Goal: Task Accomplishment & Management: Manage account settings

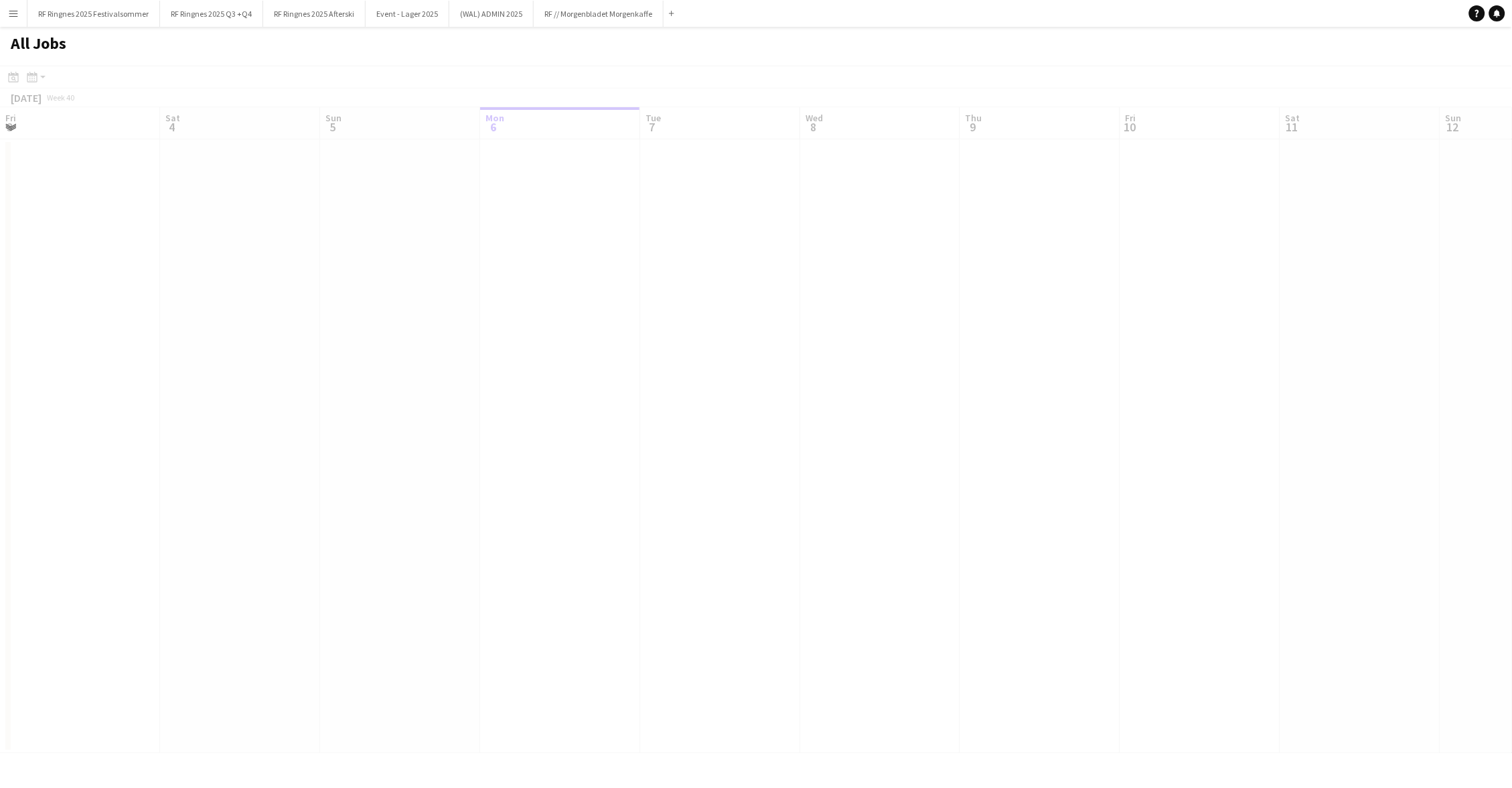
scroll to position [0, 319]
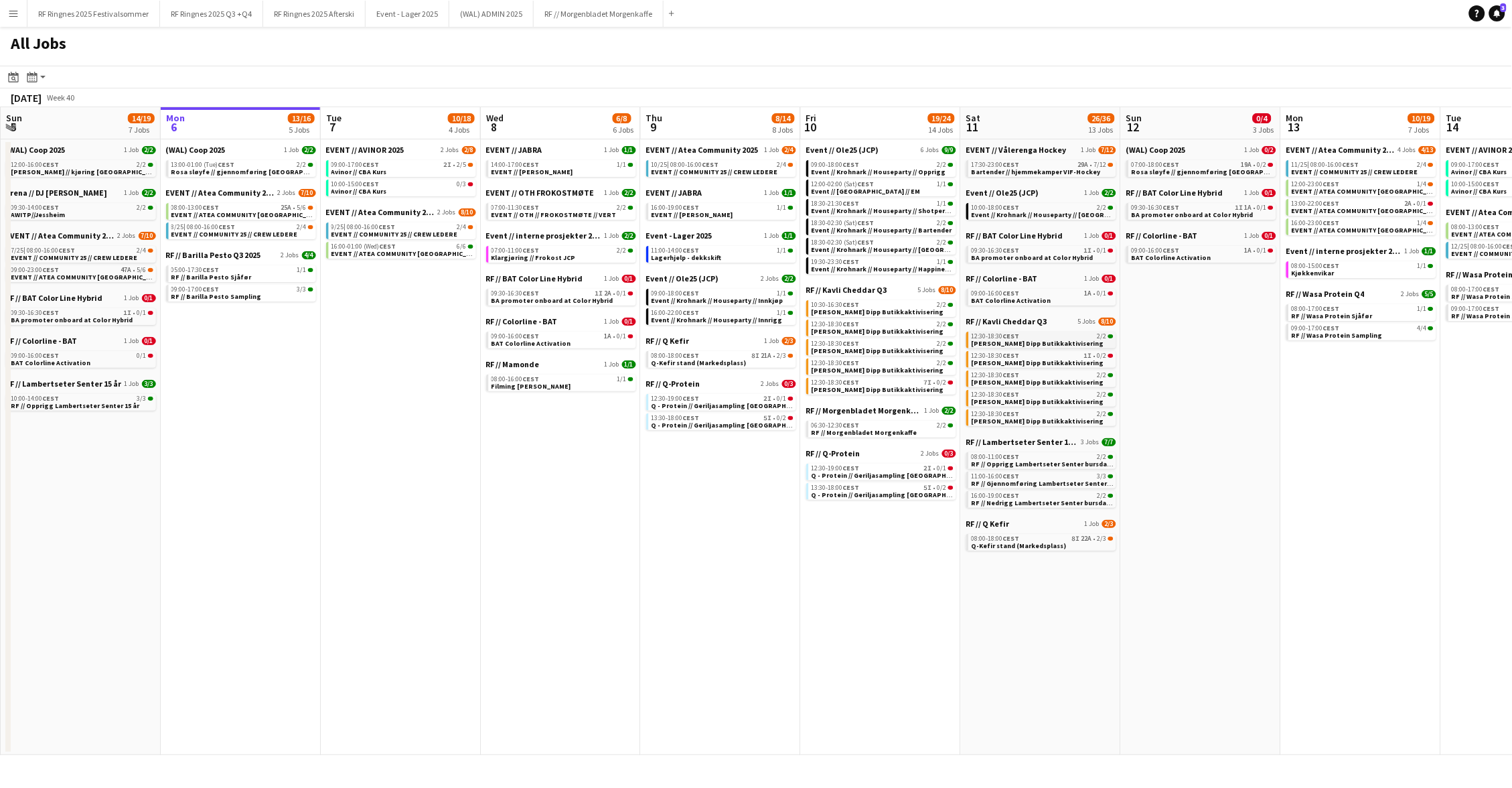
click at [1000, 68] on app-toolbar "Date picker [DATE] [DATE] [DATE] M [DATE] T [DATE] W [DATE] T [DATE] F [DATE] S…" at bounding box center [756, 77] width 1512 height 23
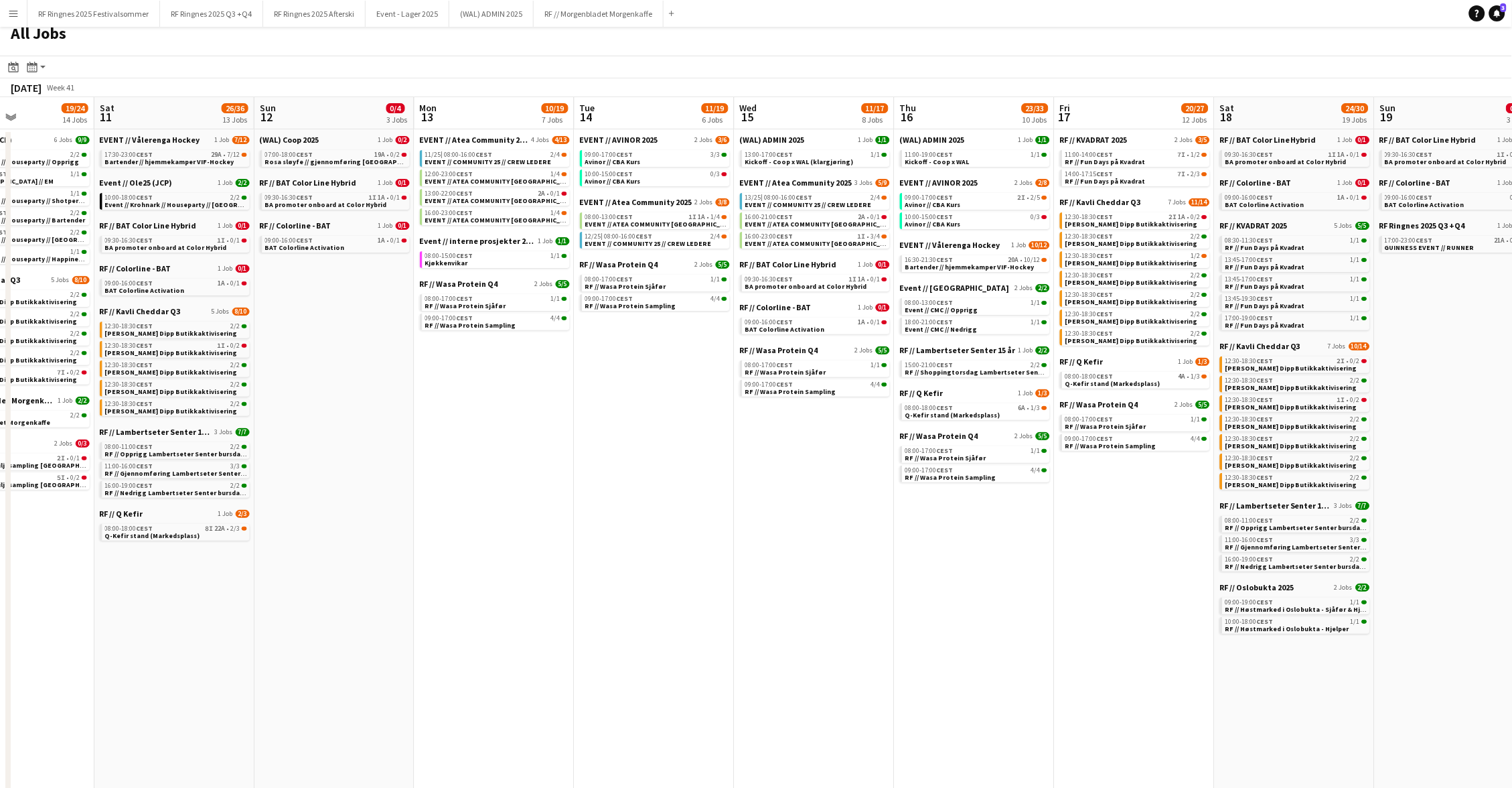
scroll to position [0, 578]
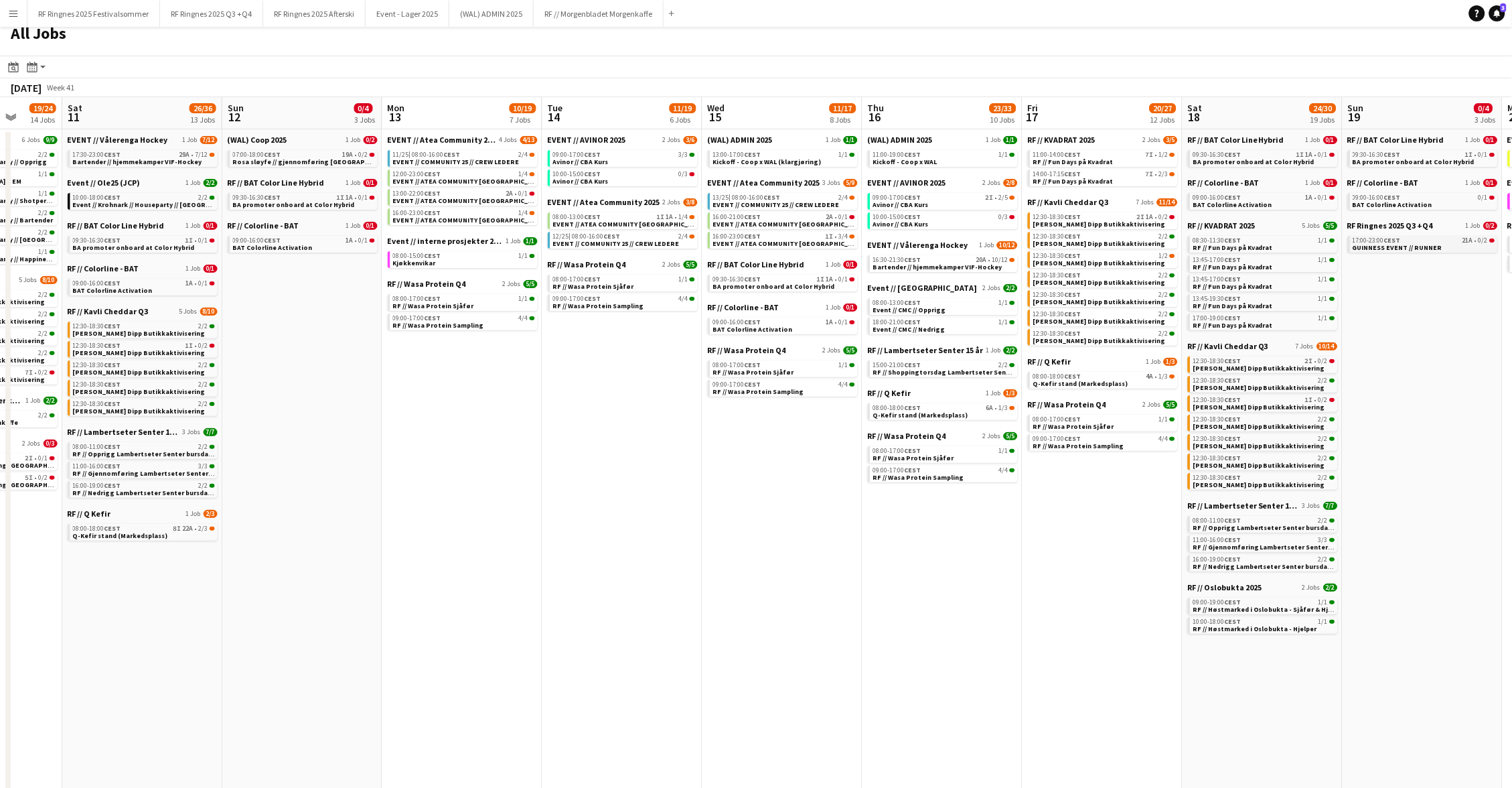
click at [1419, 243] on span "GUINNESS EVENT // RUNNER" at bounding box center [1399, 248] width 90 height 9
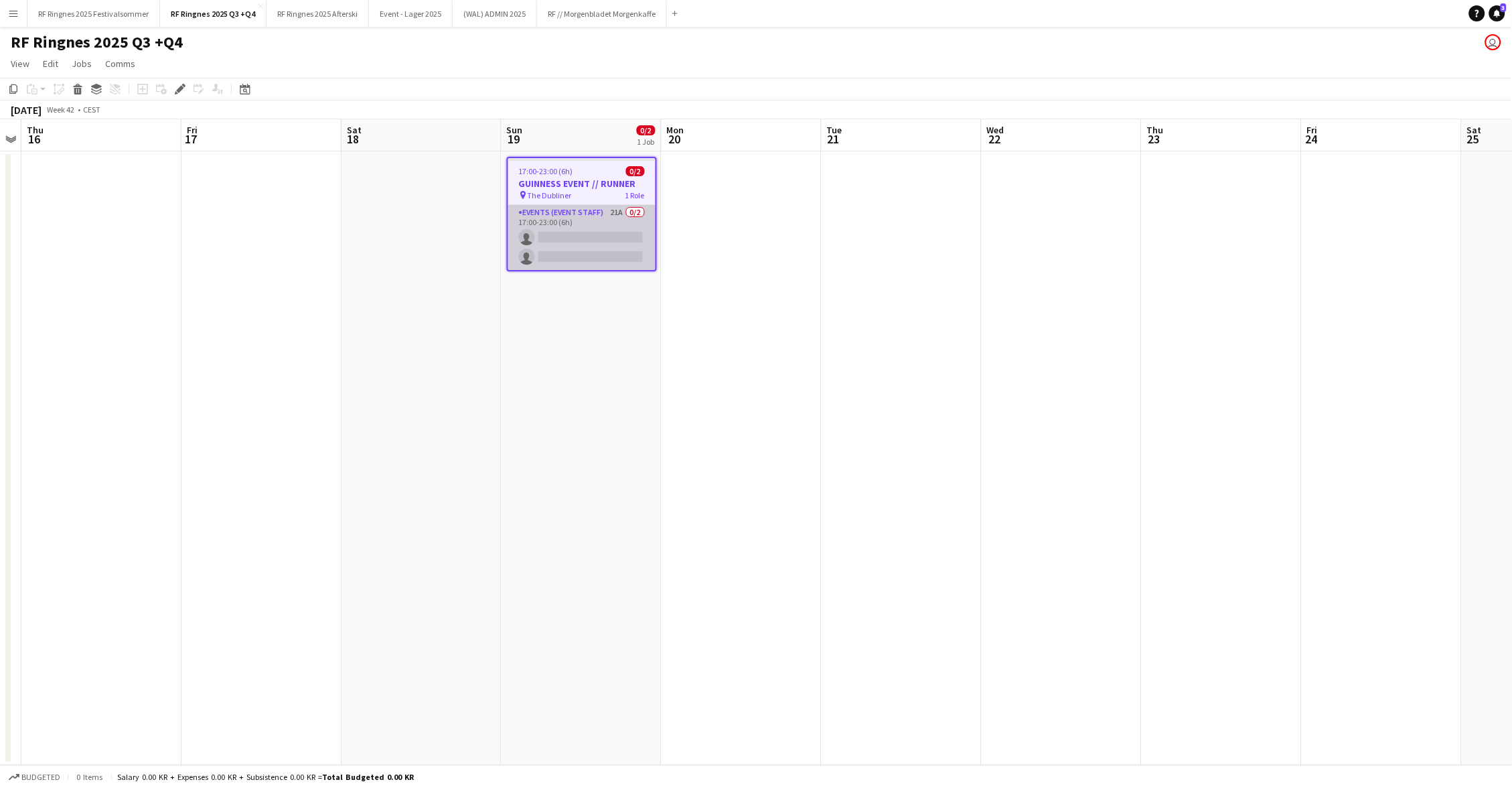
click at [591, 226] on app-card-role "Events (Event Staff) 21A 0/2 17:00-23:00 (6h) single-neutral-actions single-neu…" at bounding box center [582, 237] width 147 height 65
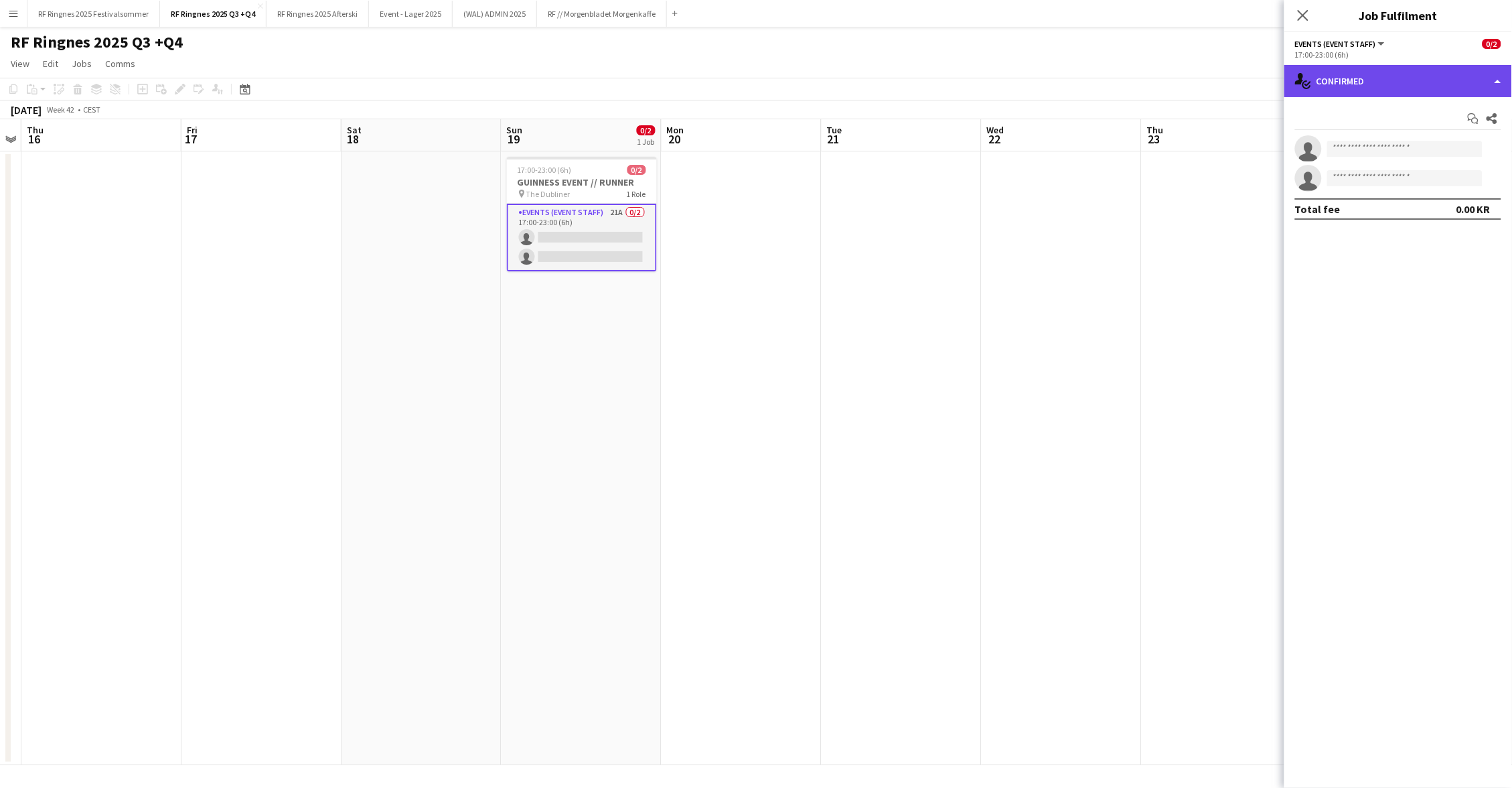
click at [1381, 87] on div "single-neutral-actions-check-2 Confirmed" at bounding box center [1398, 81] width 228 height 32
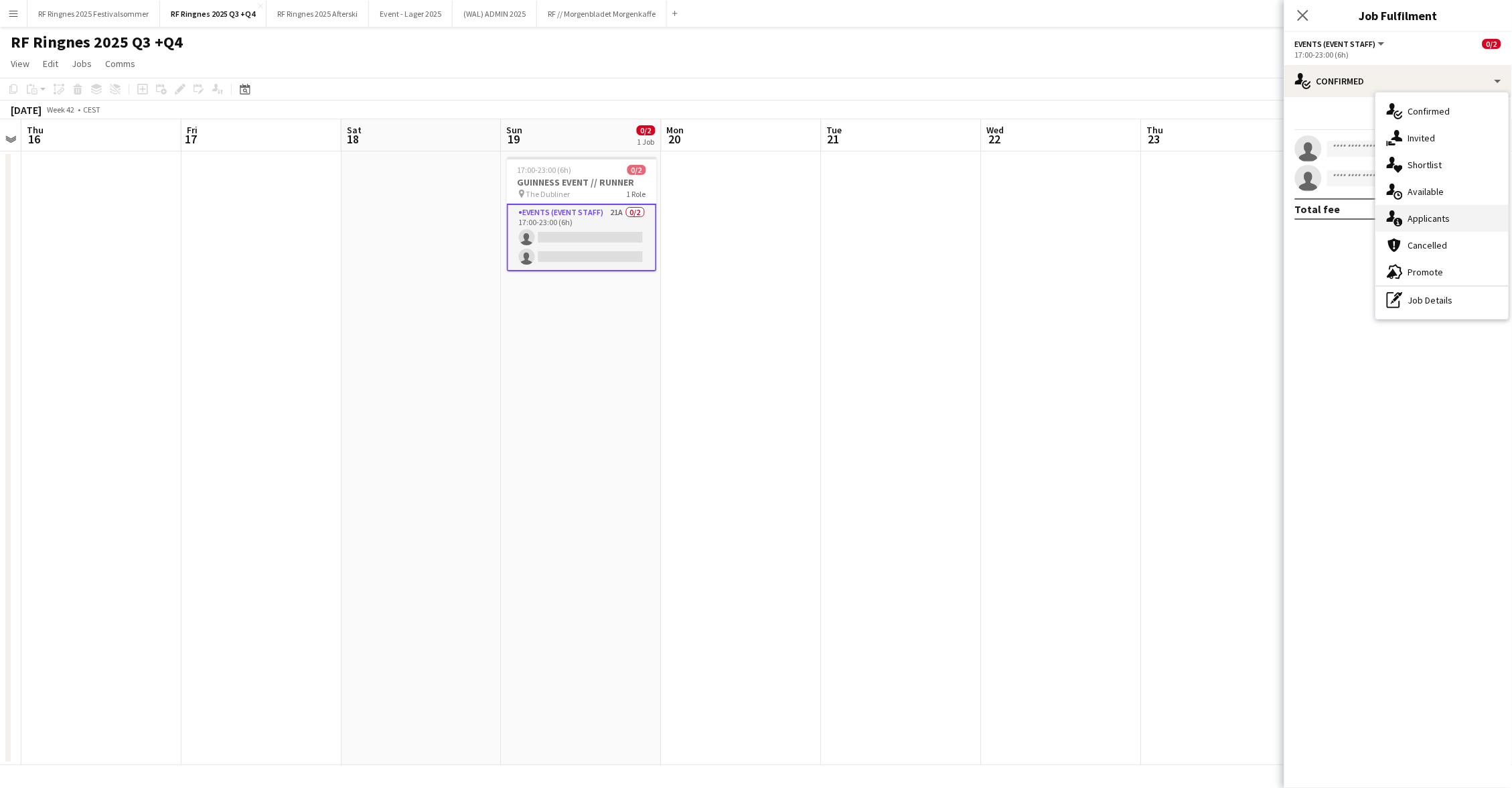
click at [1454, 221] on div "single-neutral-actions-information Applicants" at bounding box center [1442, 218] width 132 height 27
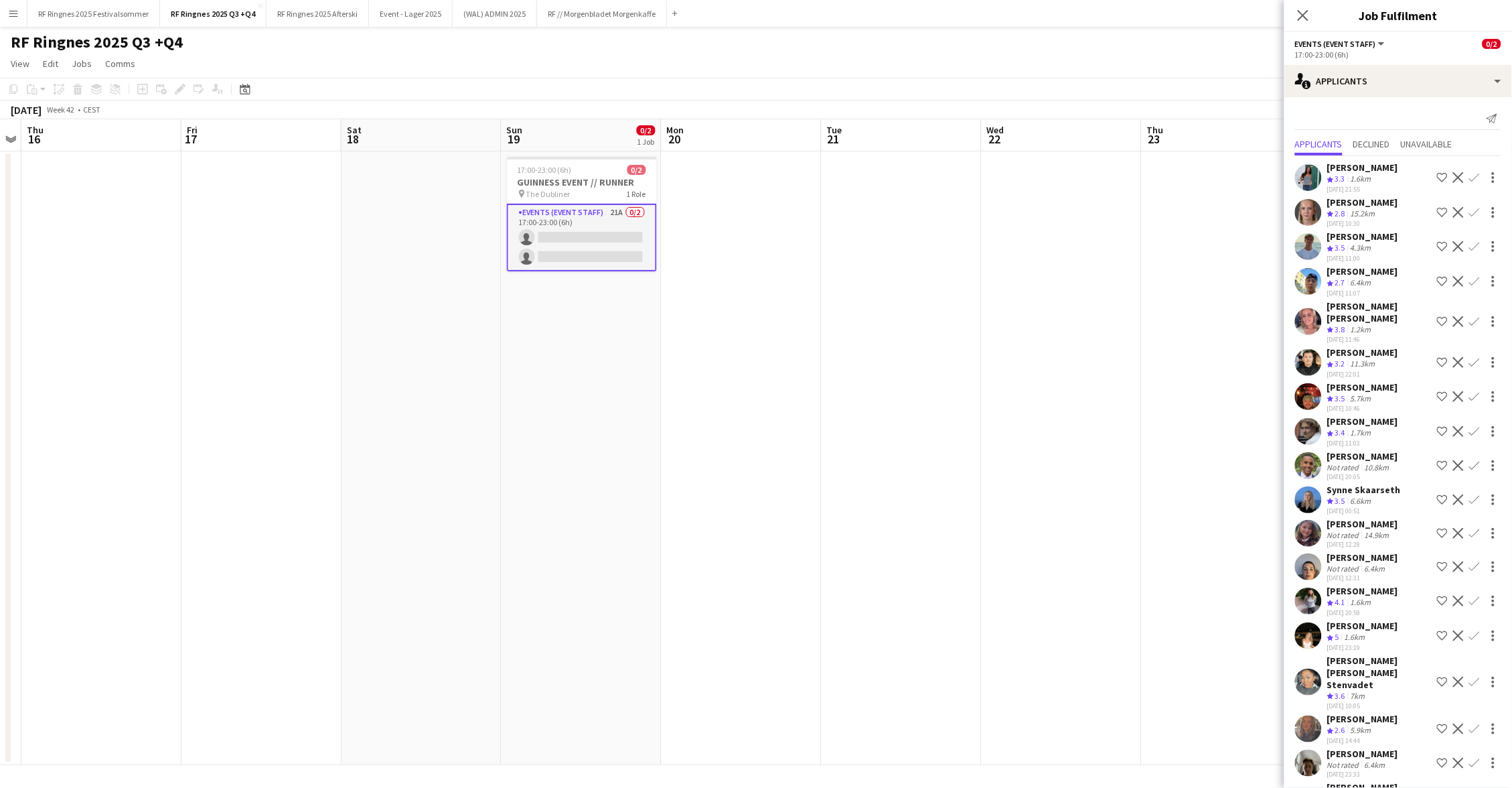
click at [1311, 308] on app-user-avatar at bounding box center [1309, 321] width 27 height 27
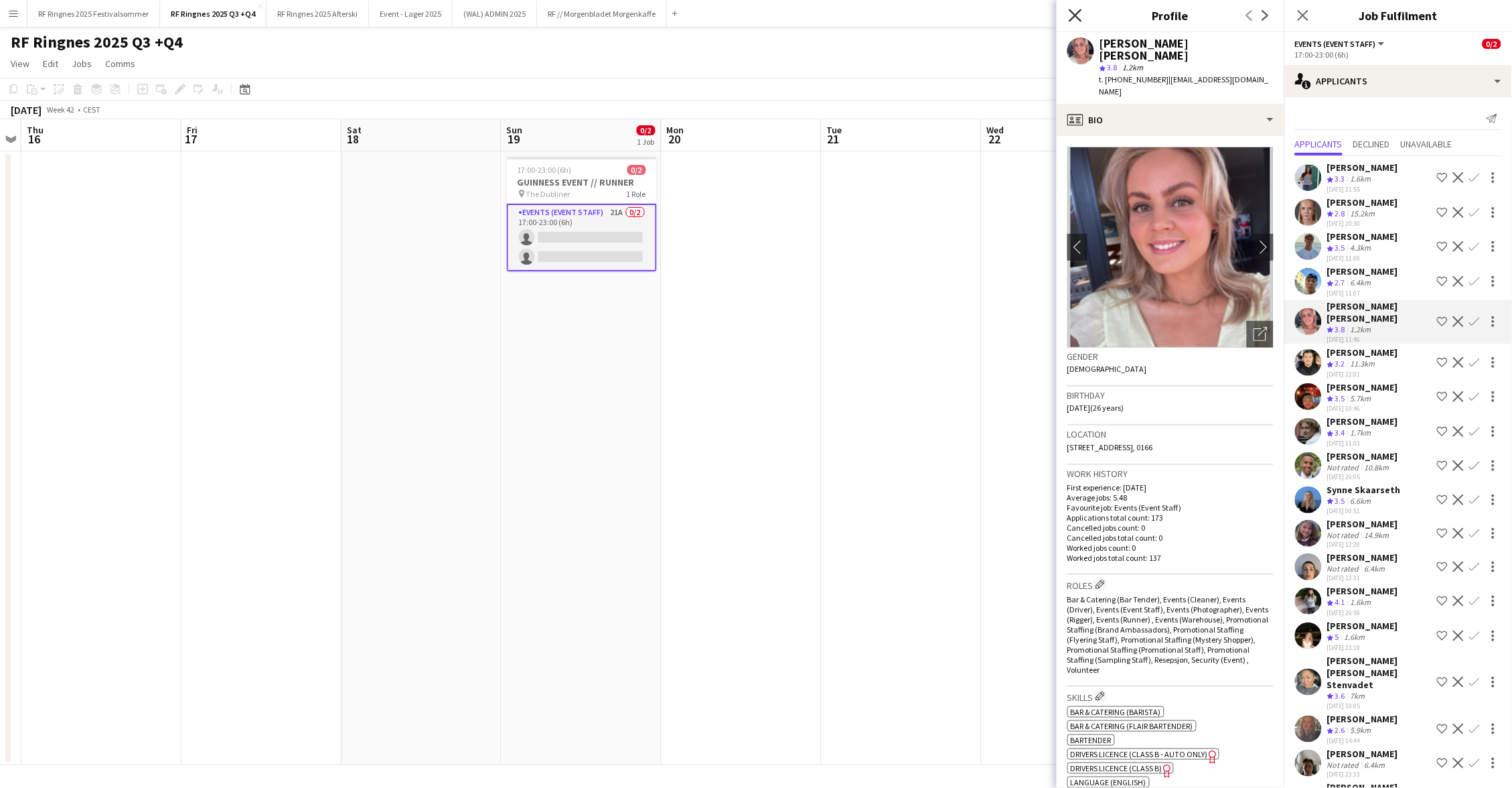
click at [1072, 21] on icon "Close pop-in" at bounding box center [1075, 15] width 13 height 13
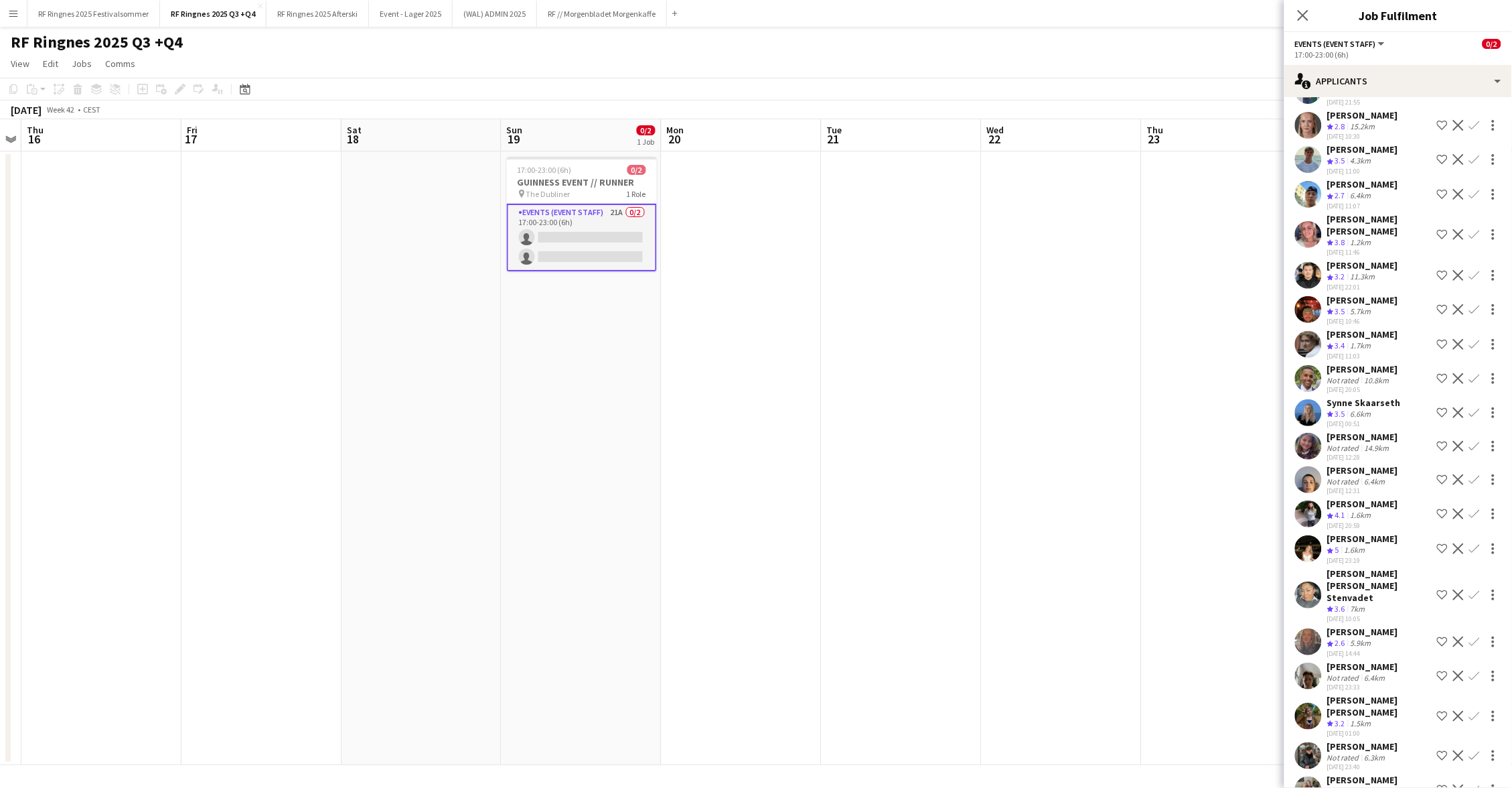
scroll to position [87, 0]
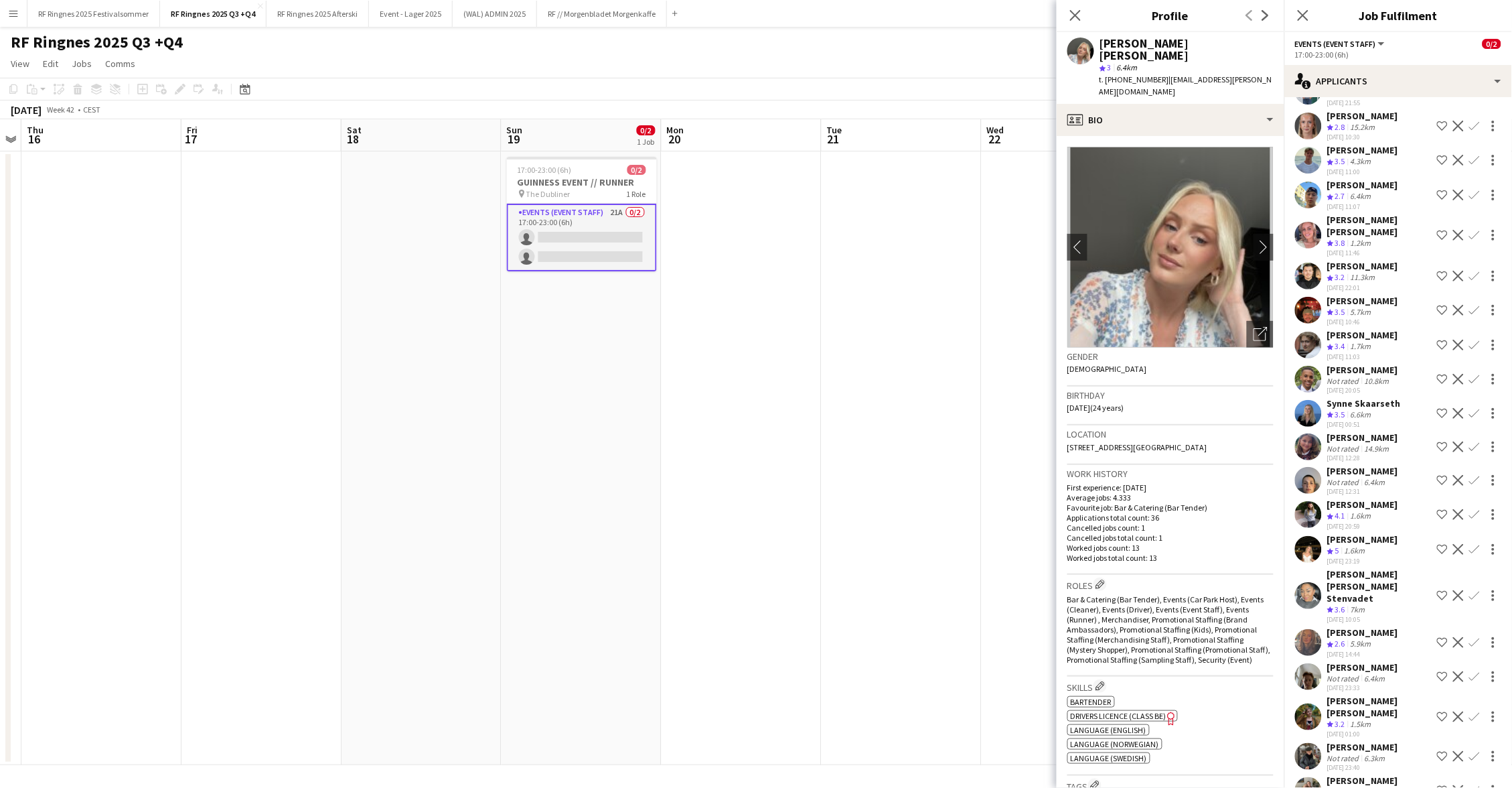
click at [1316, 778] on app-user-avatar at bounding box center [1309, 791] width 27 height 27
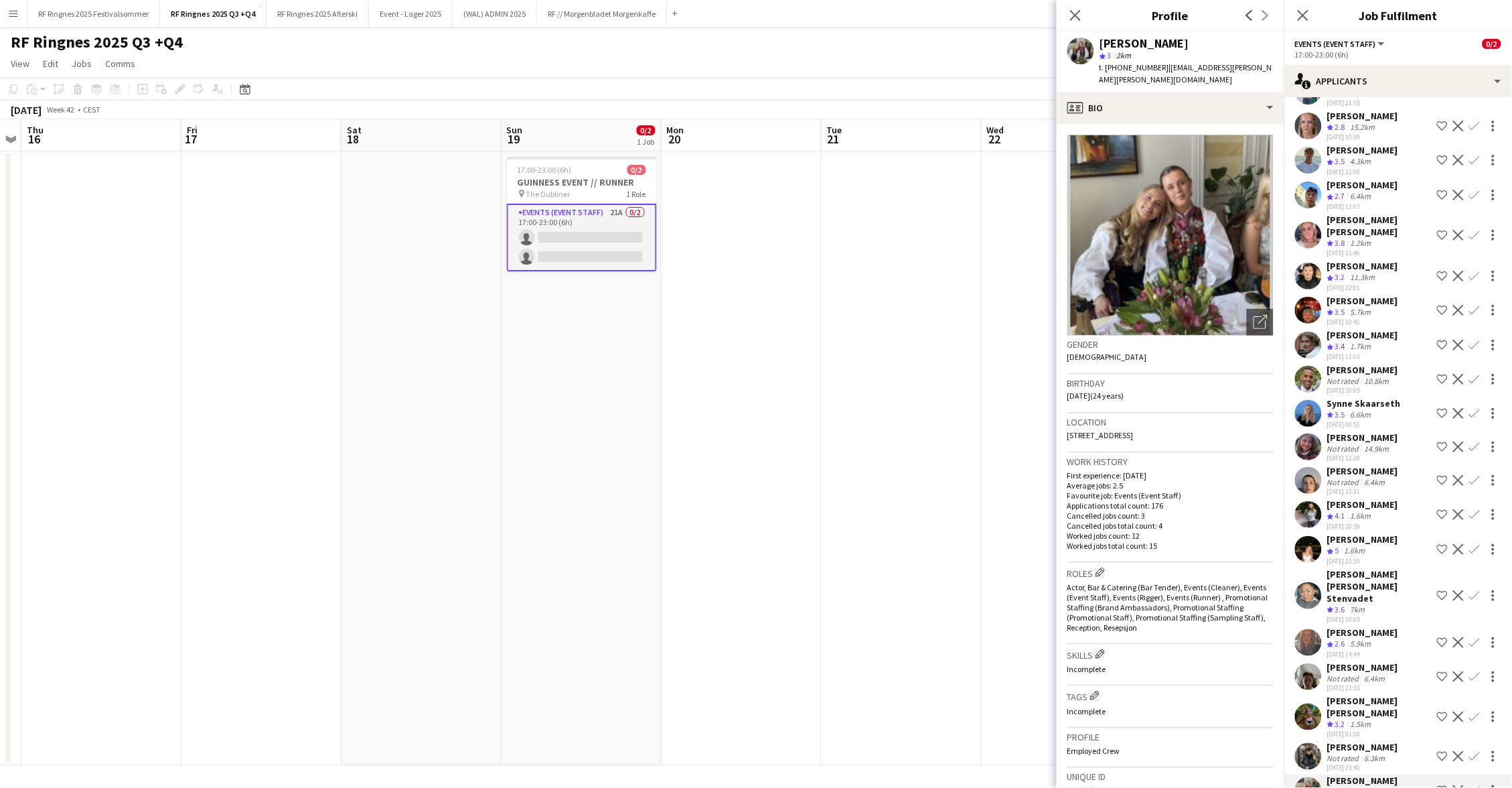
click at [1310, 743] on app-user-avatar at bounding box center [1309, 756] width 27 height 27
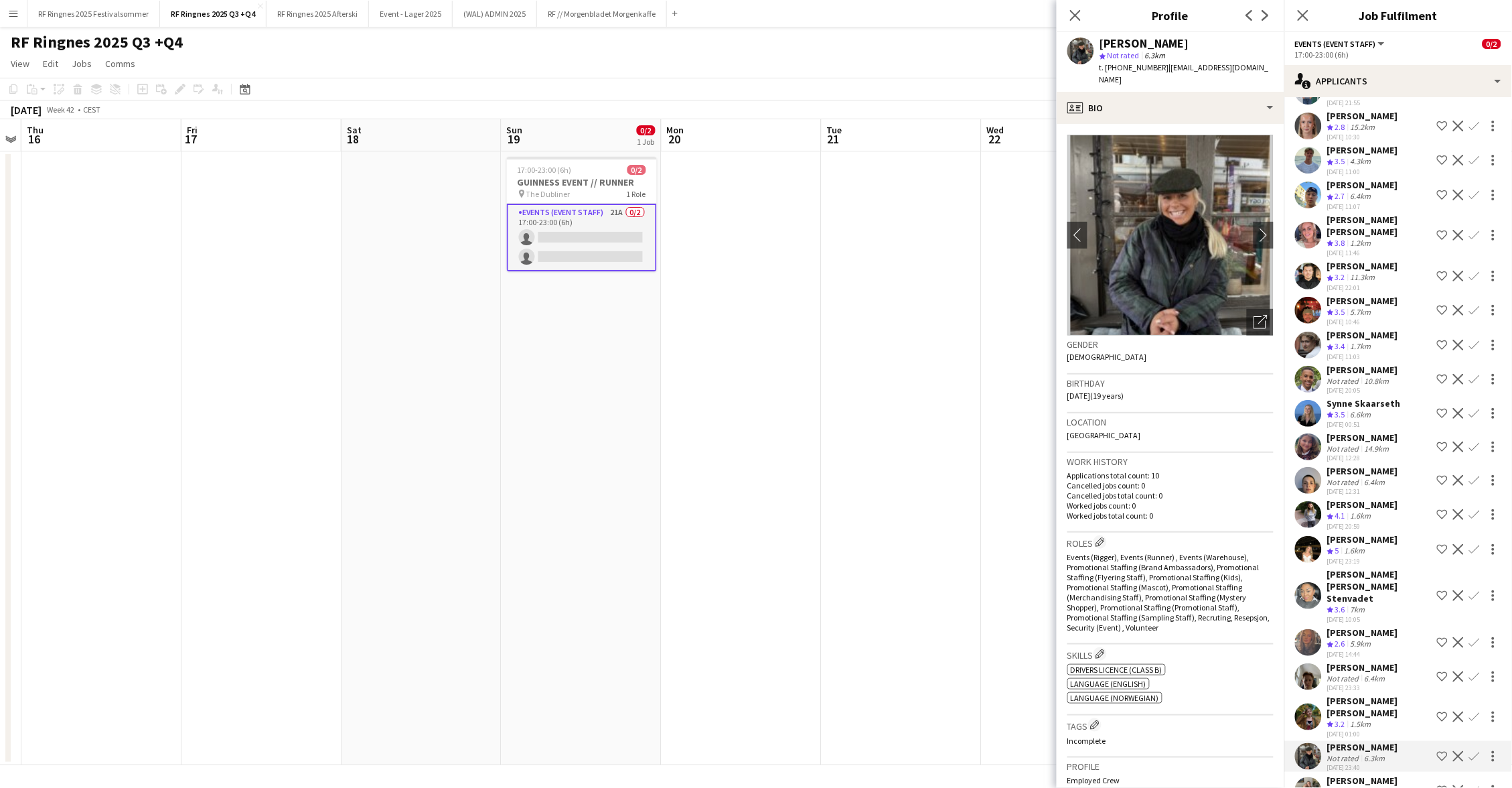
click at [1309, 704] on app-user-avatar at bounding box center [1309, 717] width 27 height 27
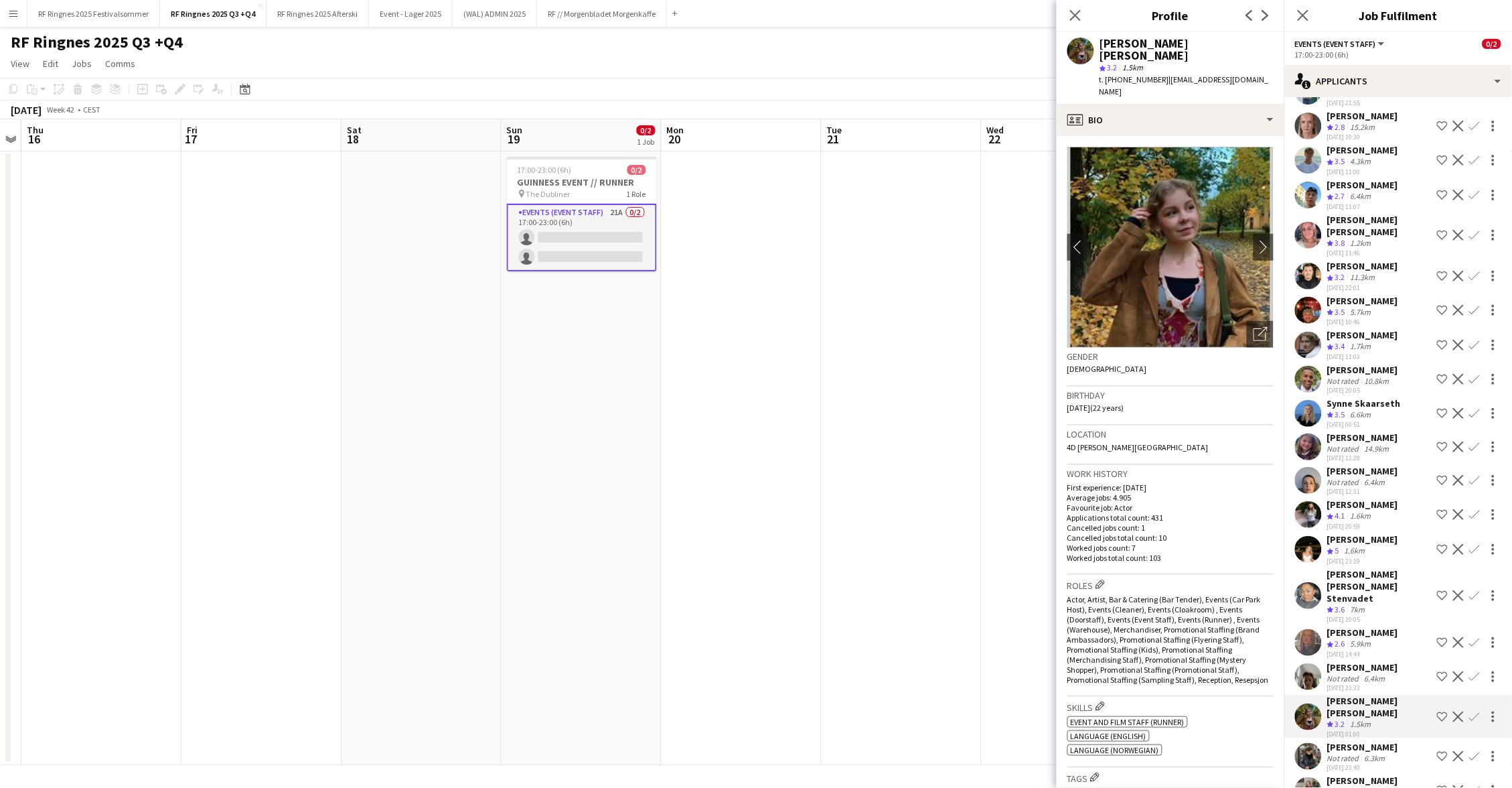
click at [1309, 663] on app-user-avatar at bounding box center [1309, 676] width 27 height 27
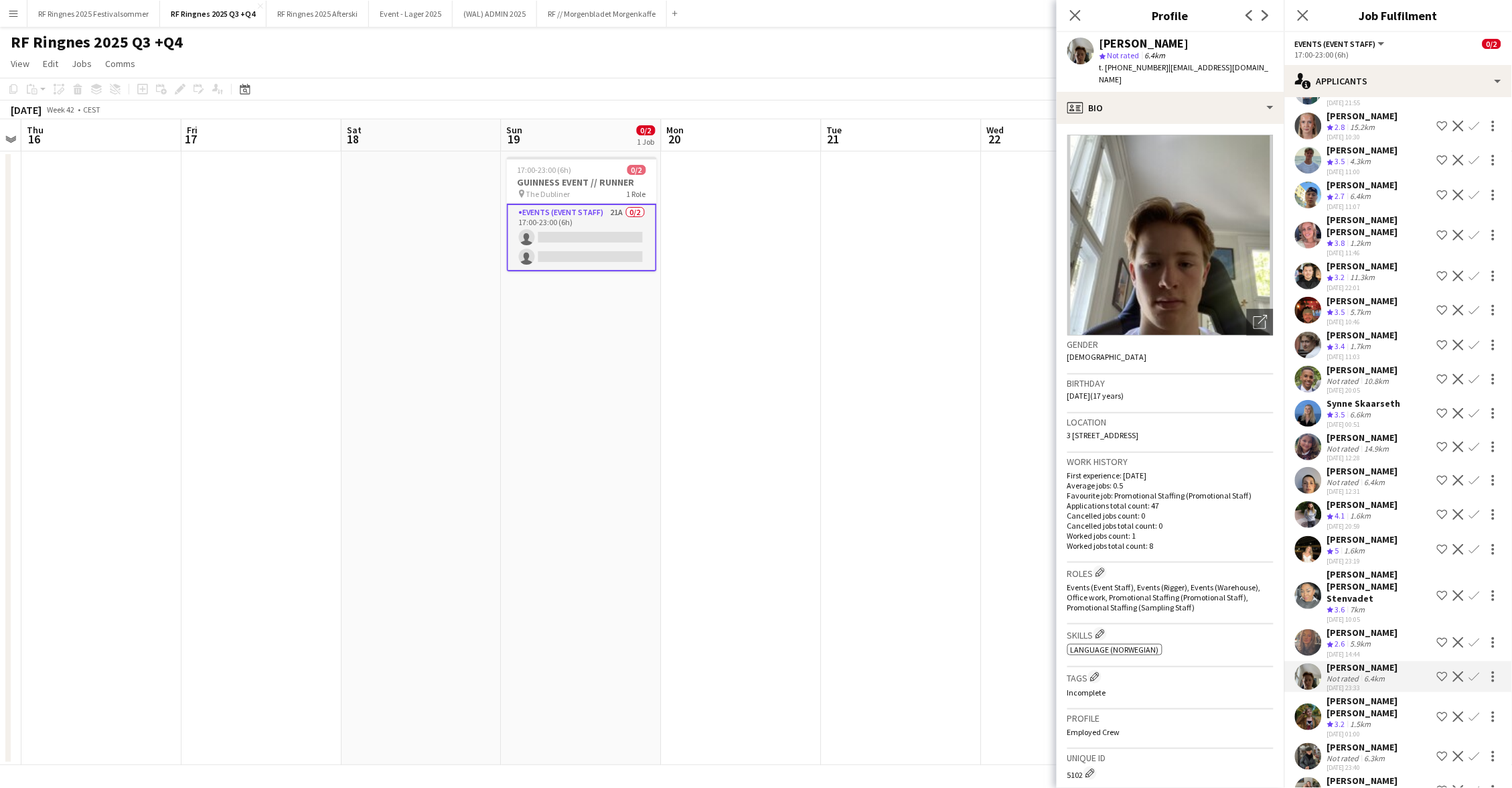
click at [1309, 630] on app-user-avatar at bounding box center [1309, 643] width 27 height 27
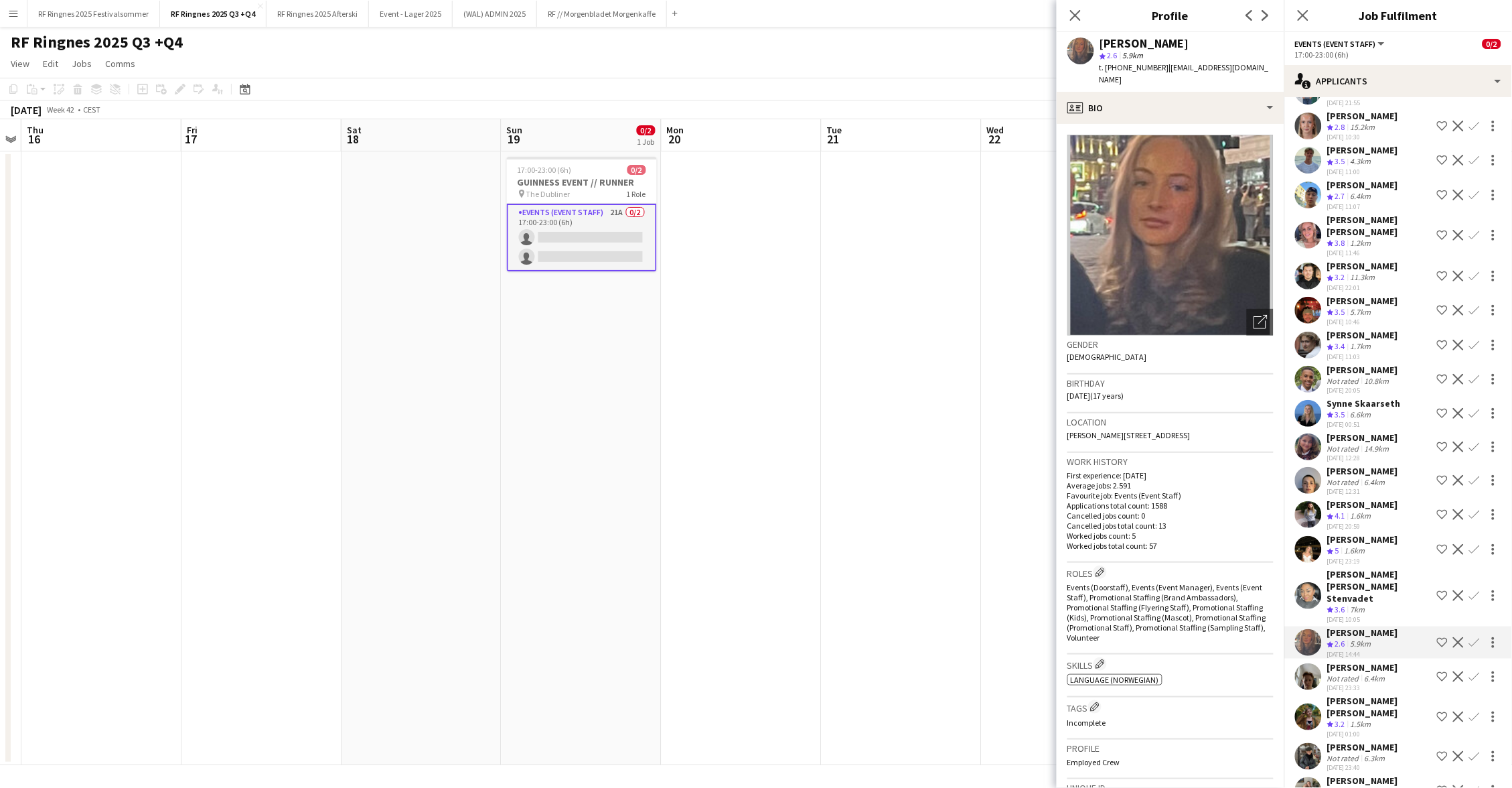
click at [1310, 583] on app-user-avatar at bounding box center [1309, 596] width 27 height 27
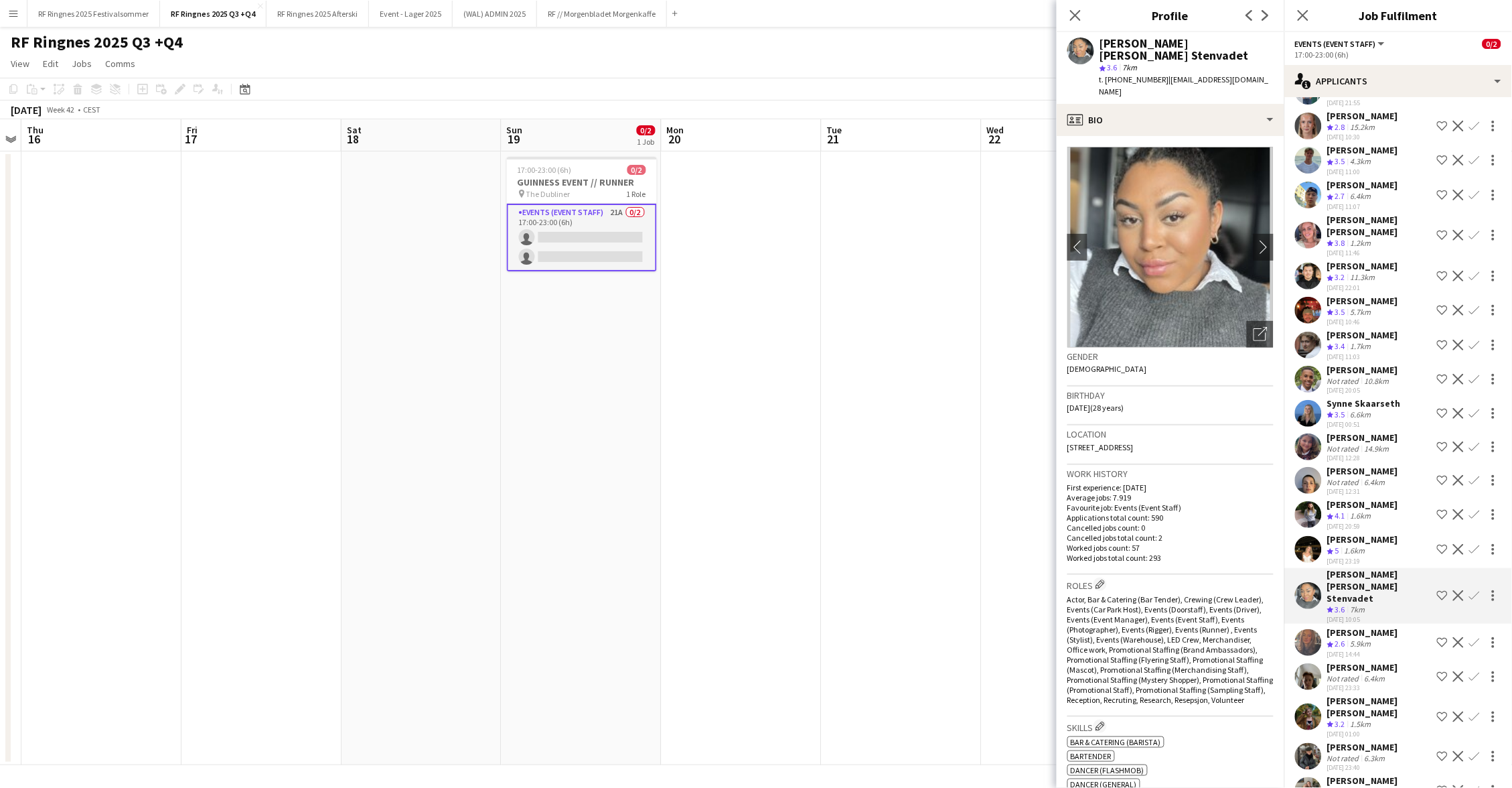
click at [1307, 536] on app-user-avatar at bounding box center [1309, 549] width 27 height 27
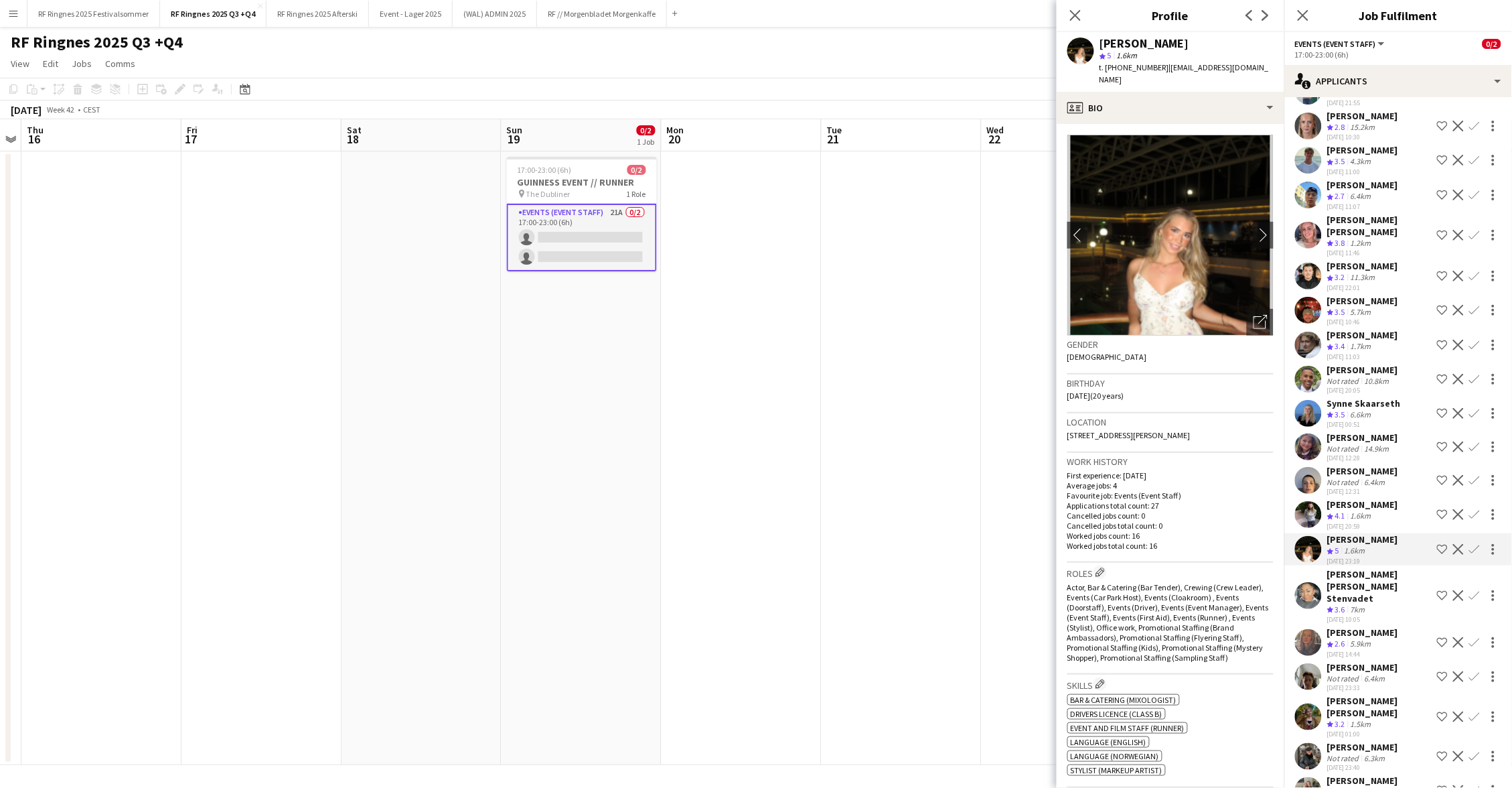
click at [1314, 467] on app-user-avatar at bounding box center [1309, 480] width 27 height 27
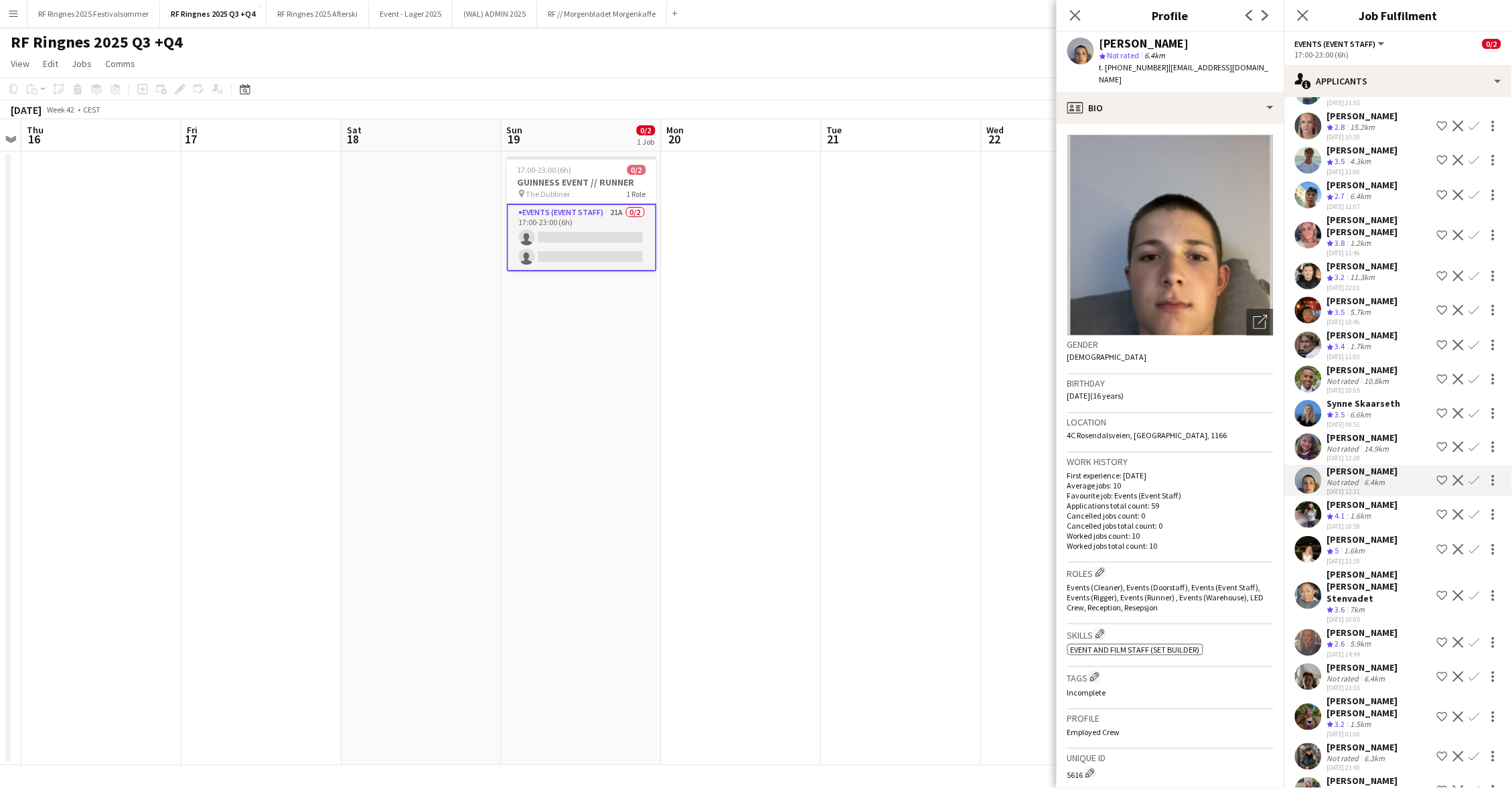
click at [1314, 536] on app-user-avatar at bounding box center [1309, 549] width 27 height 27
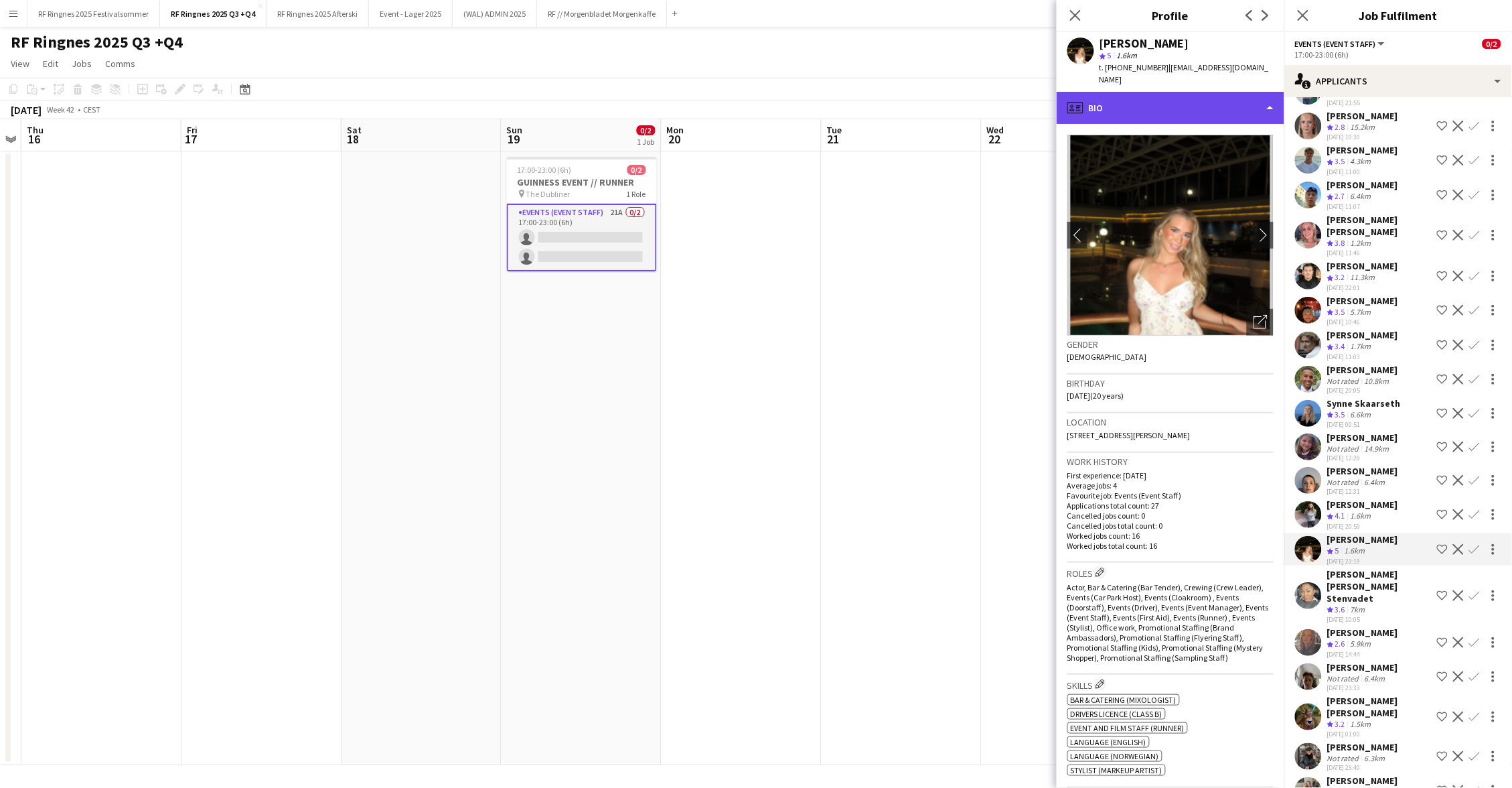
click at [1239, 106] on div "profile Bio" at bounding box center [1170, 107] width 228 height 32
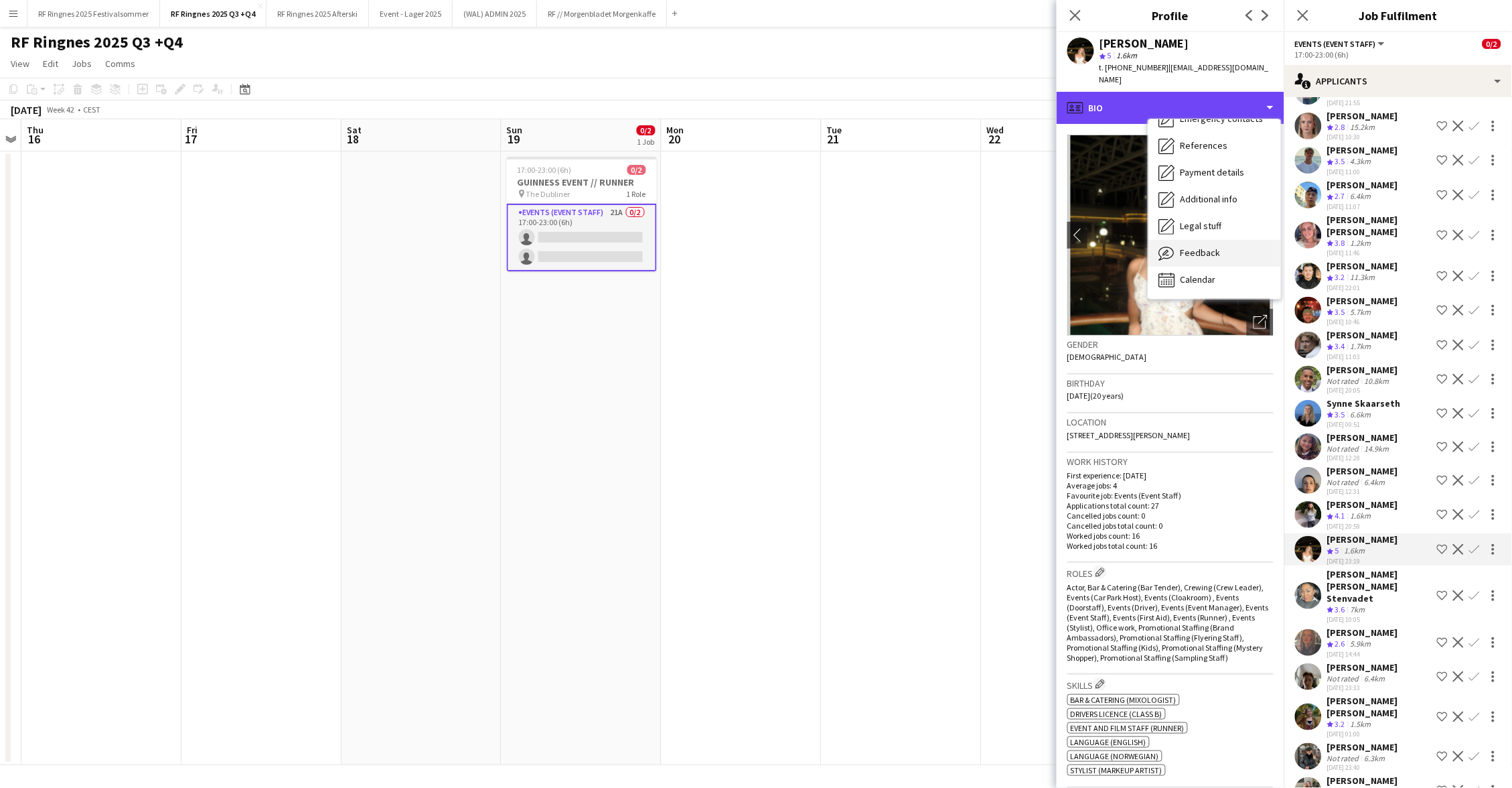
scroll to position [126, 0]
click at [1222, 241] on div "Feedback Feedback" at bounding box center [1214, 254] width 132 height 27
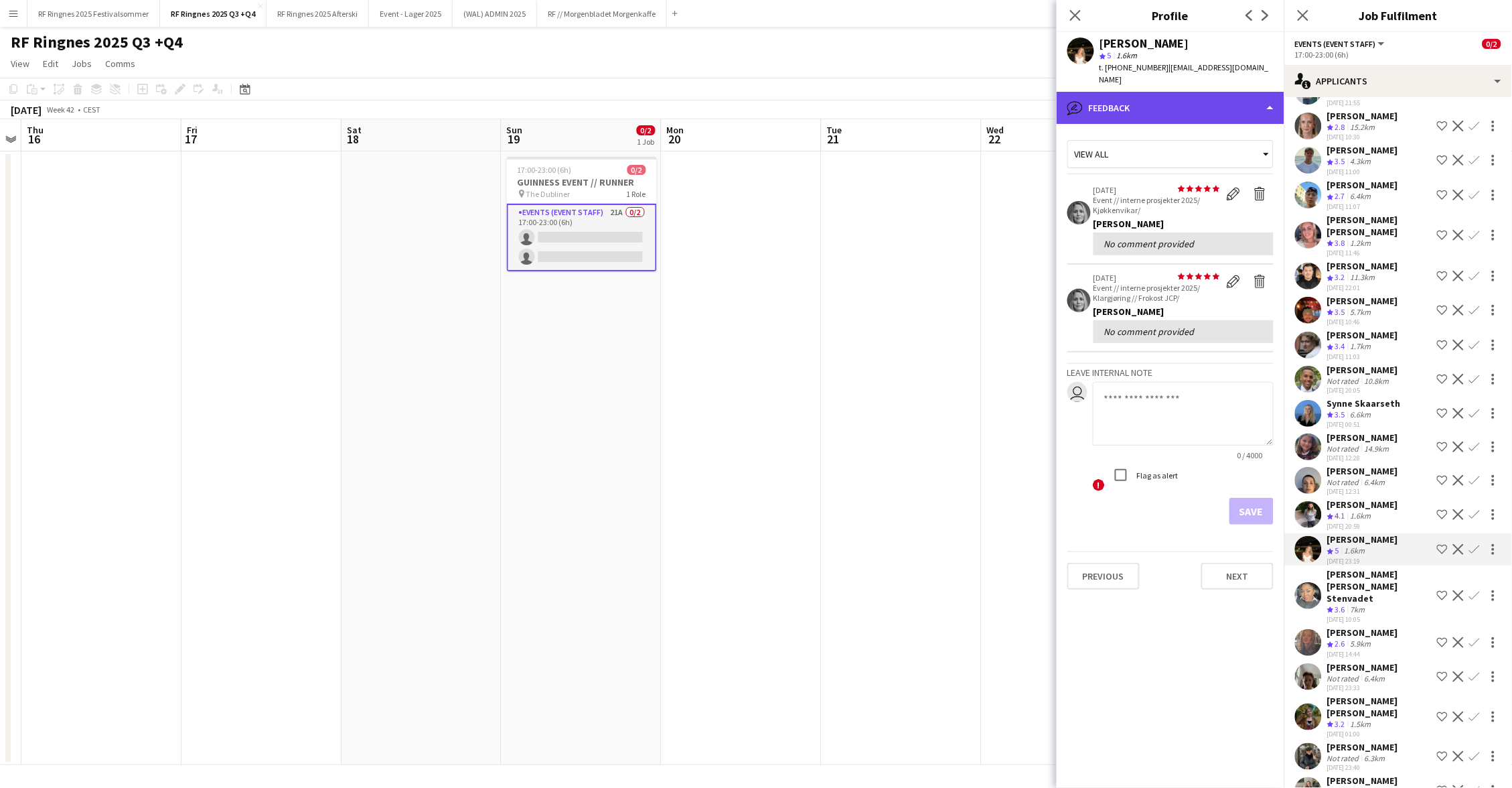
click at [1271, 104] on div "bubble-pencil Feedback" at bounding box center [1170, 107] width 228 height 32
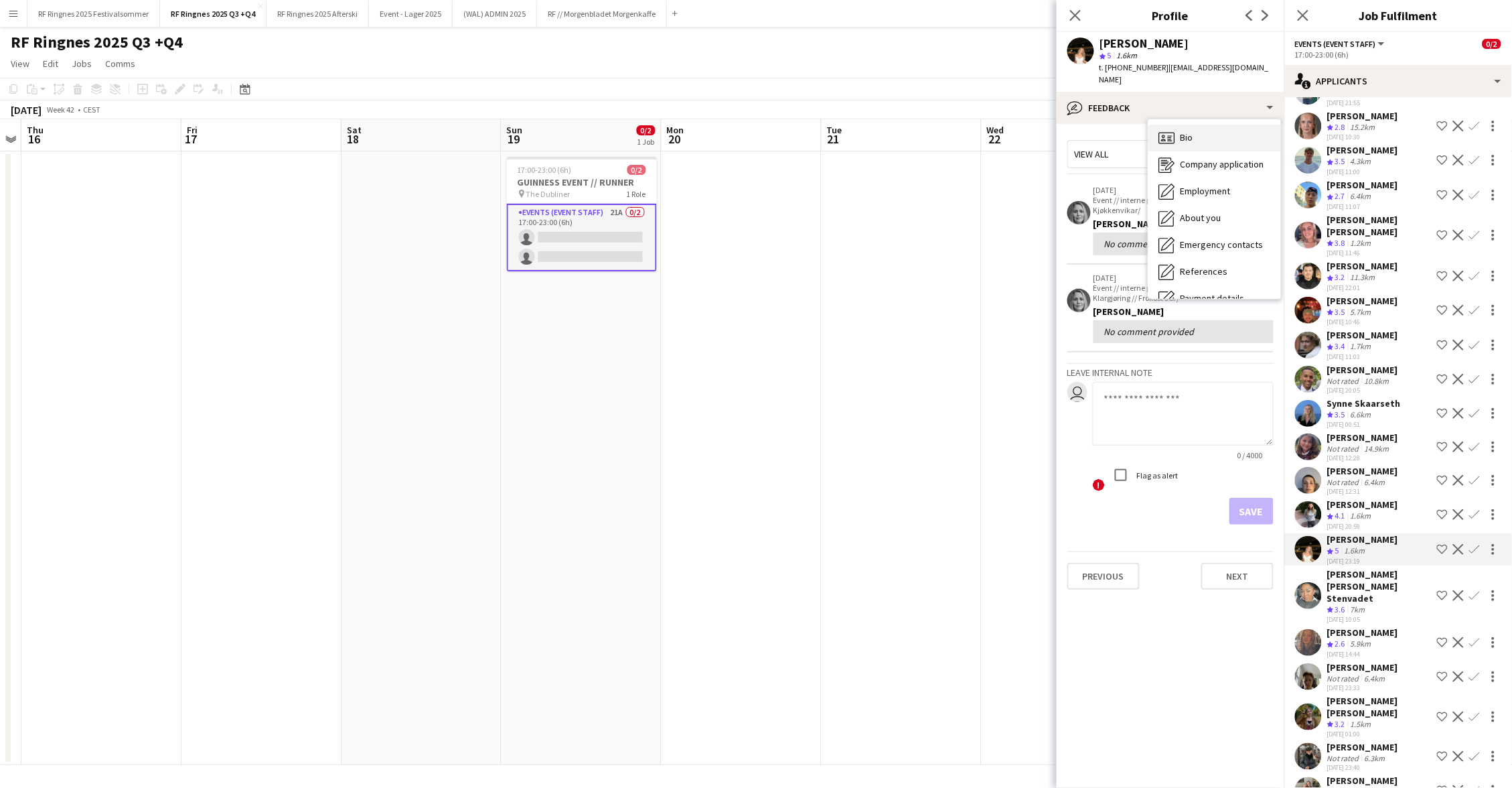
click at [1249, 129] on div "Bio Bio" at bounding box center [1214, 138] width 132 height 27
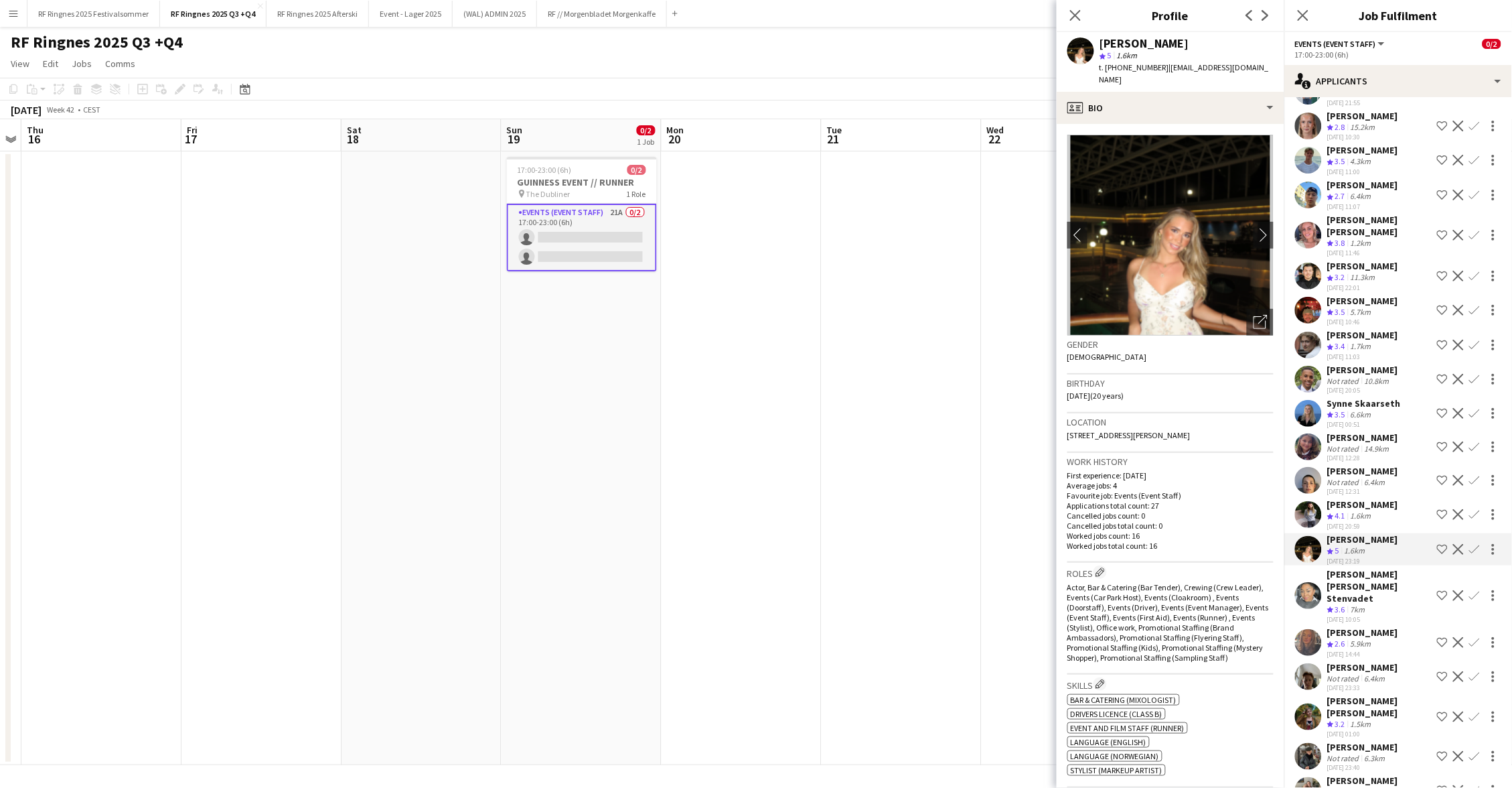
scroll to position [4, 0]
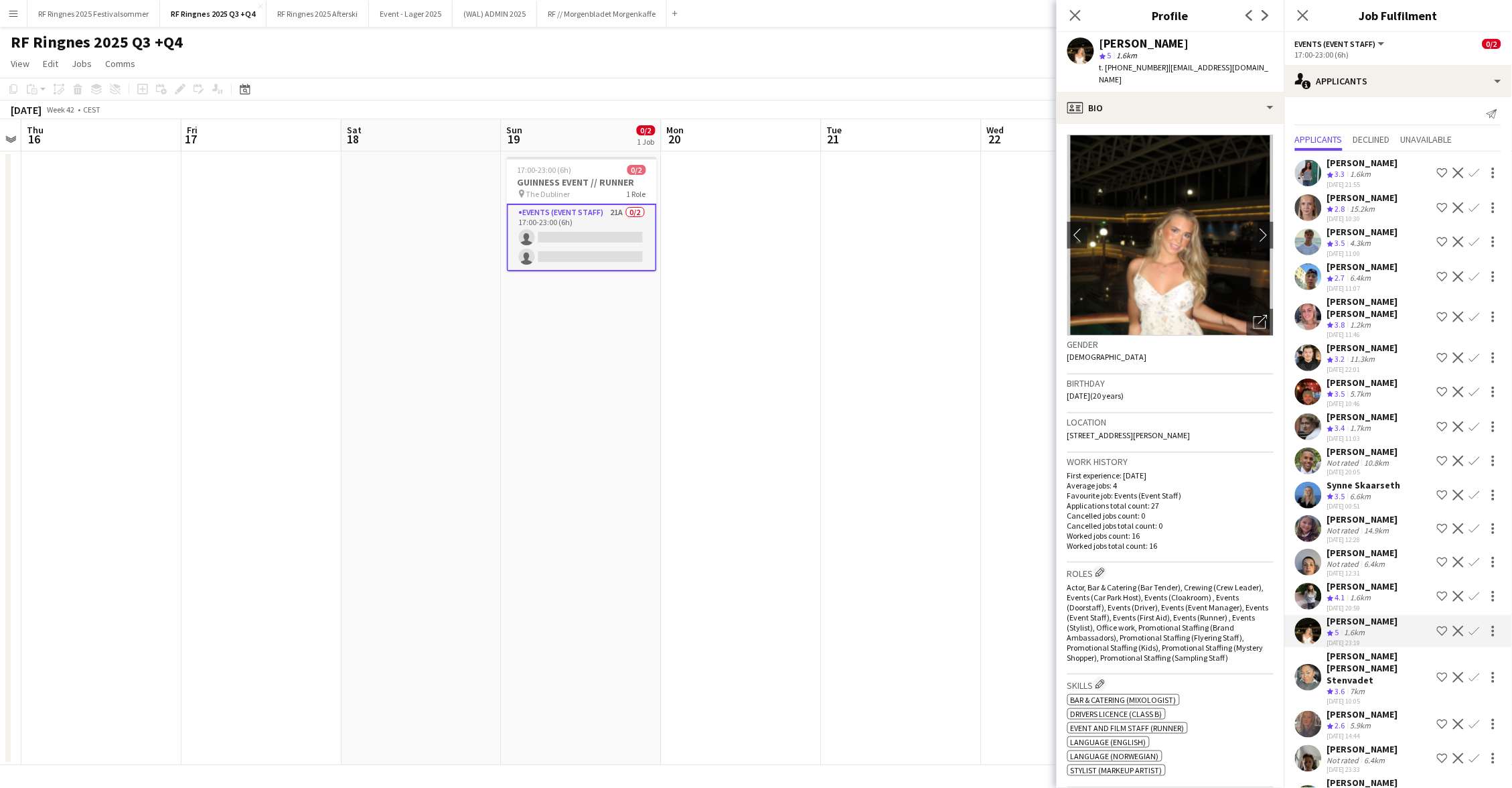
click at [1312, 304] on app-user-avatar at bounding box center [1309, 317] width 27 height 27
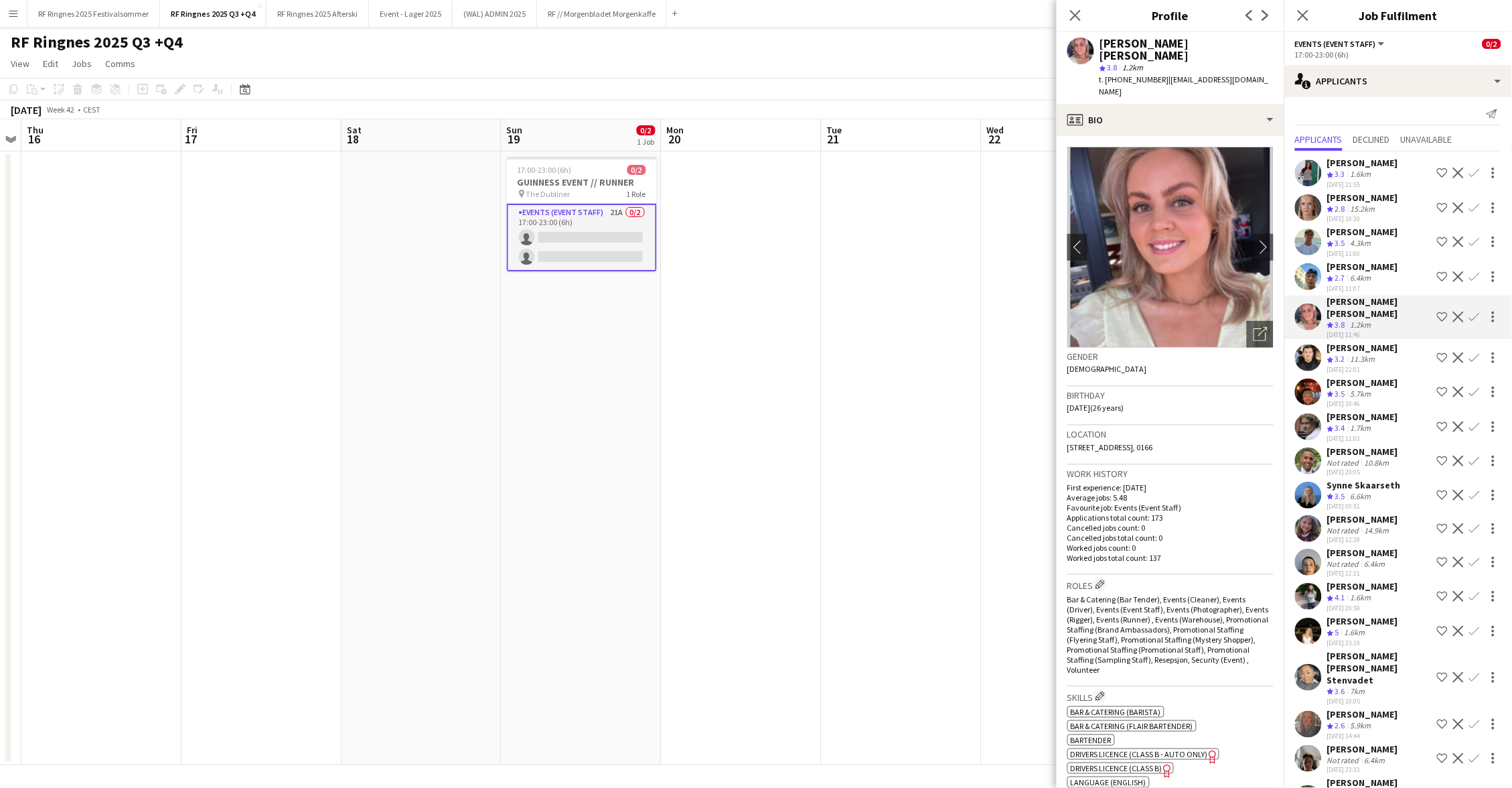
click at [1475, 312] on app-icon "Confirm" at bounding box center [1475, 317] width 10 height 10
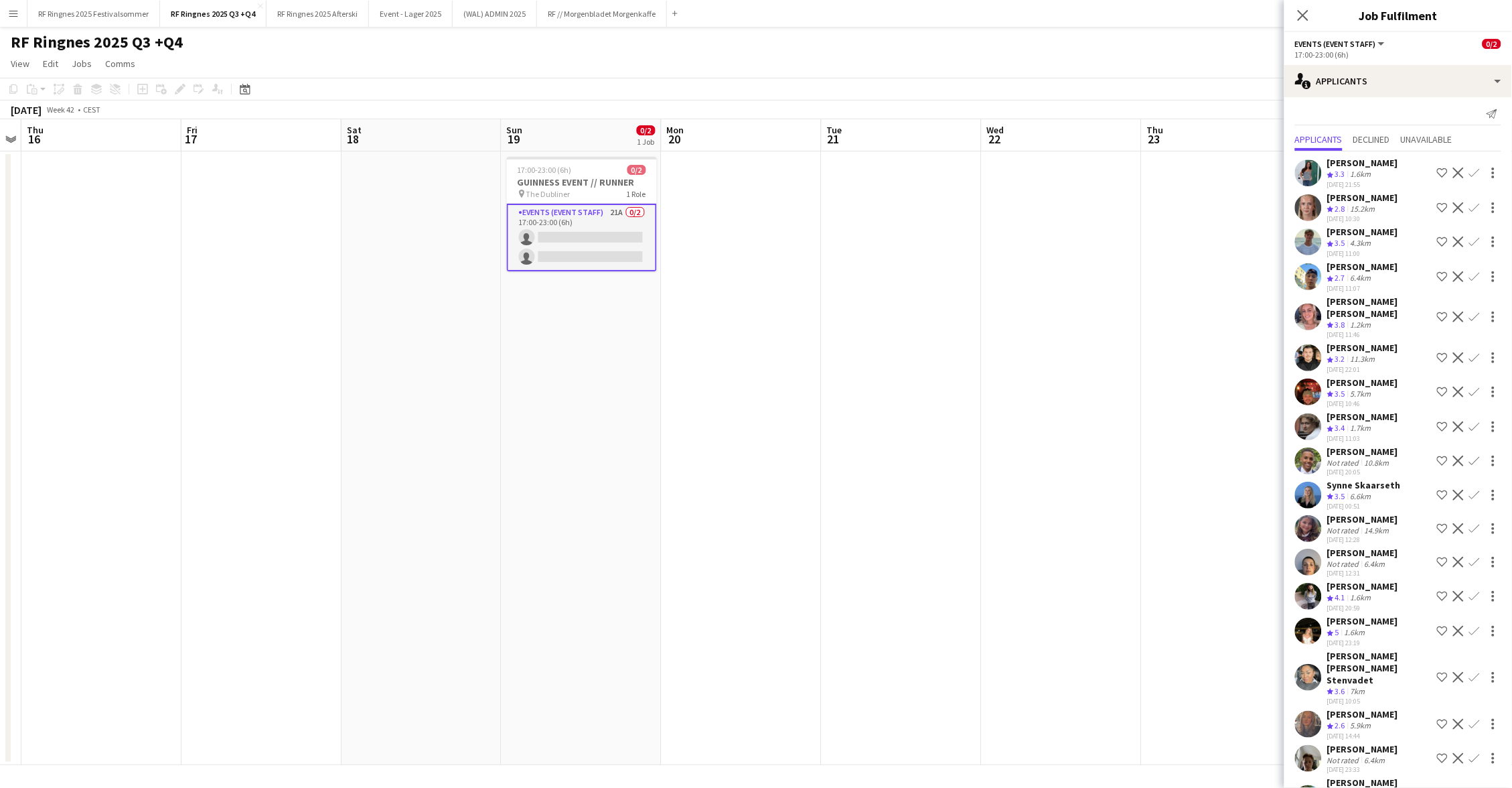
click at [1475, 312] on app-icon "Confirm" at bounding box center [1475, 317] width 10 height 10
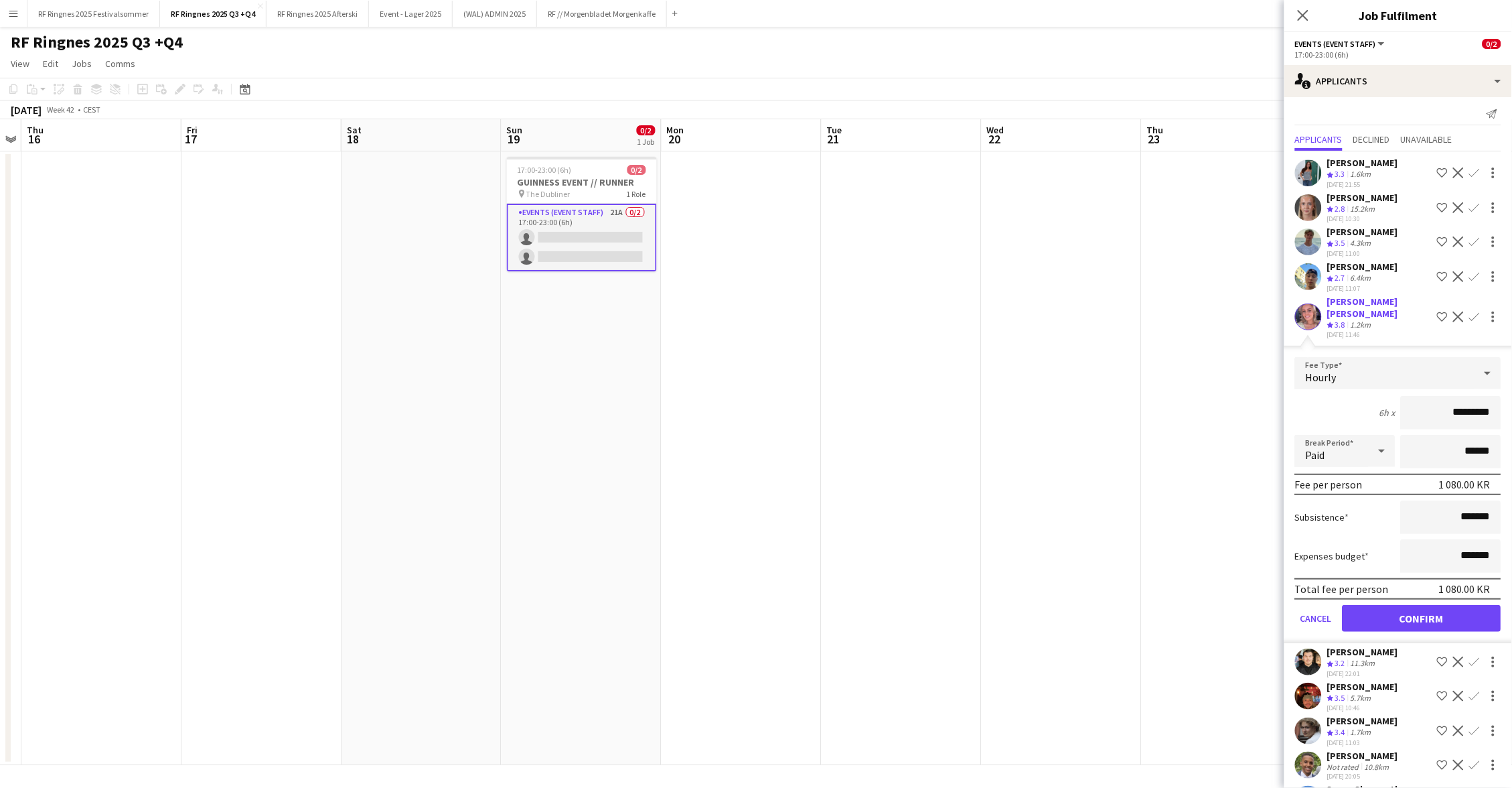
click at [1414, 605] on button "Confirm" at bounding box center [1422, 618] width 158 height 27
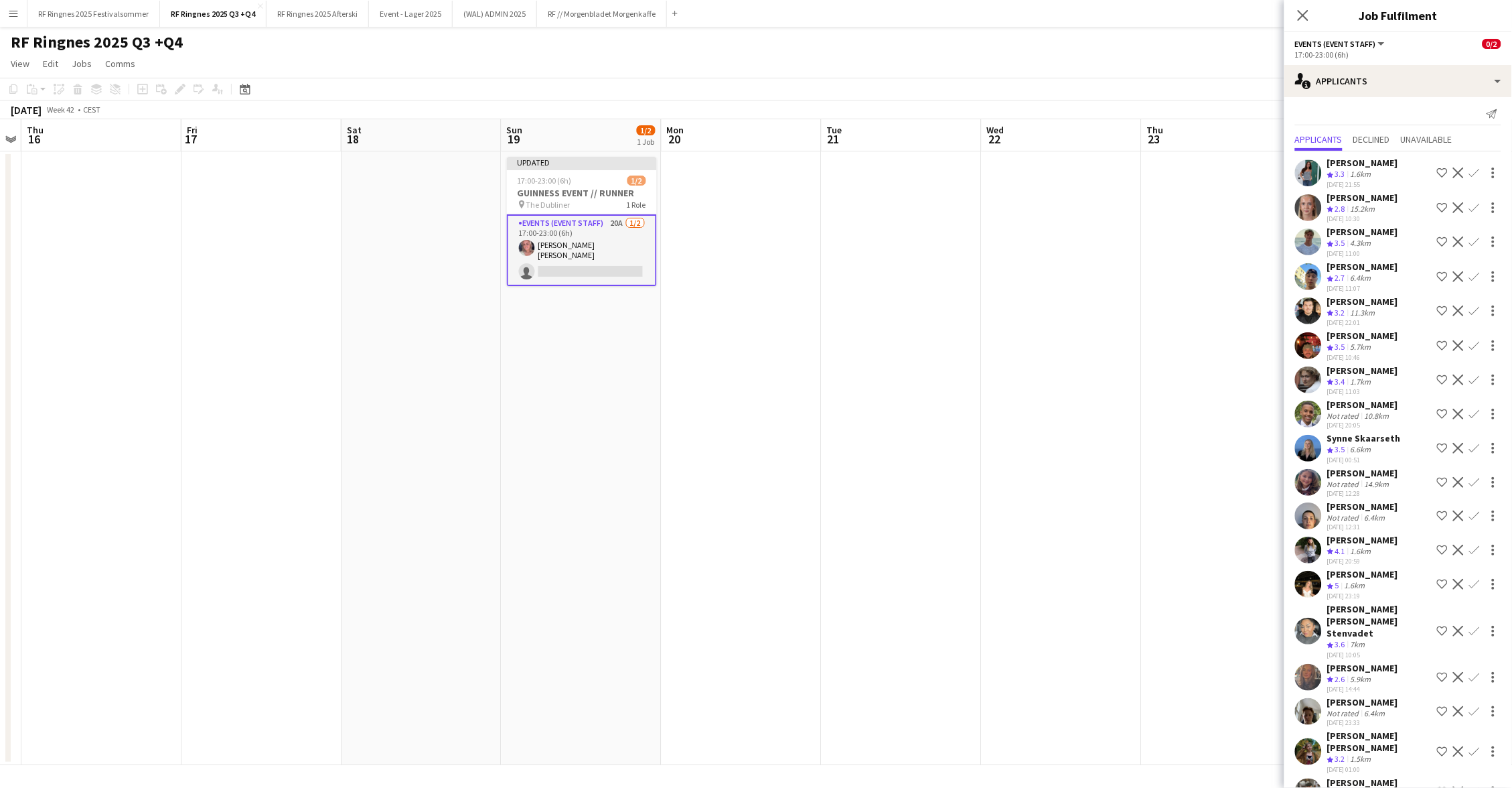
click at [1008, 354] on app-date-cell at bounding box center [1062, 458] width 160 height 614
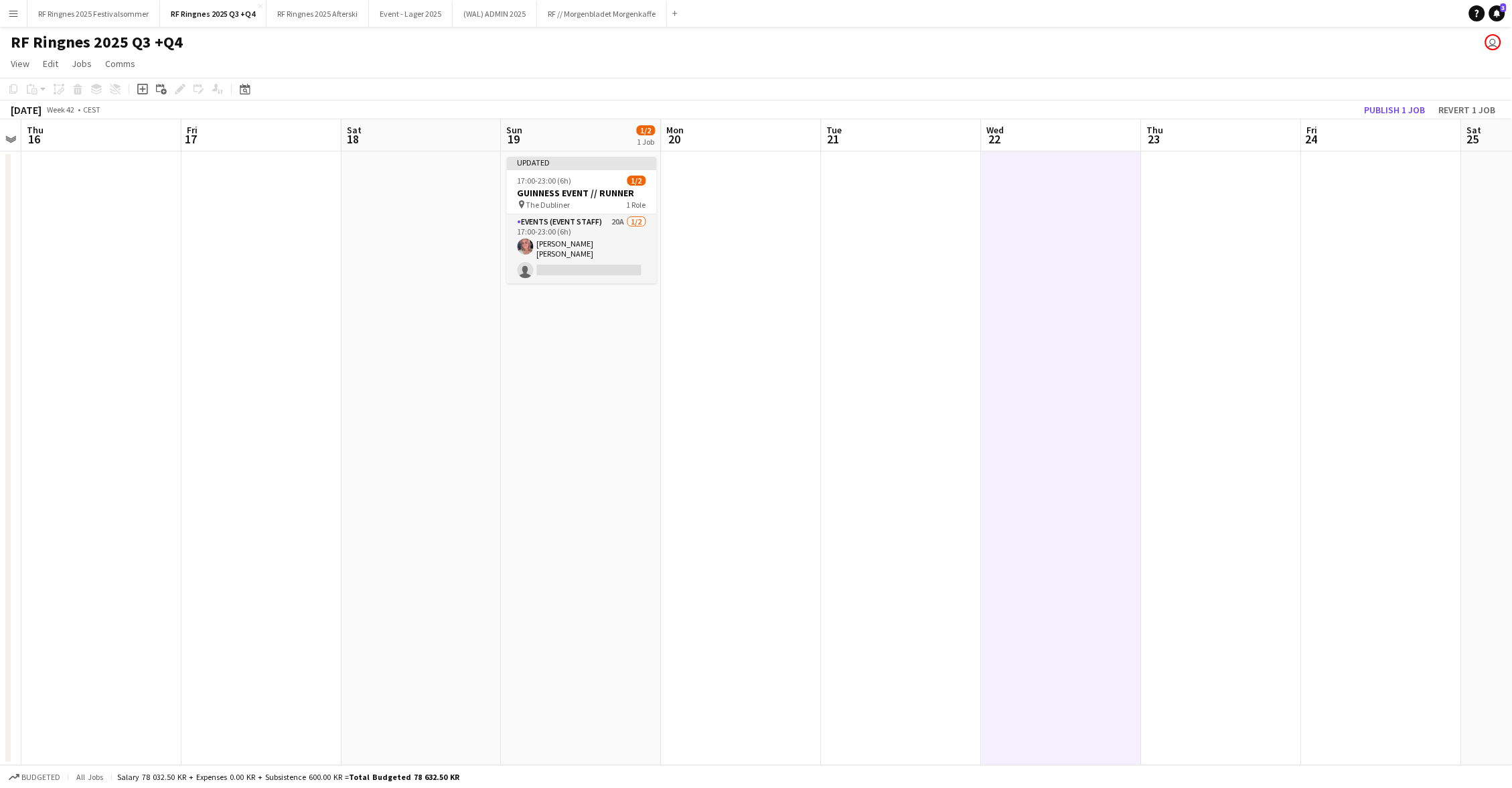
click at [1368, 94] on app-toolbar "Copy Paste Paste Command V Paste with crew Command Shift V Paste linked Job [GE…" at bounding box center [756, 89] width 1512 height 23
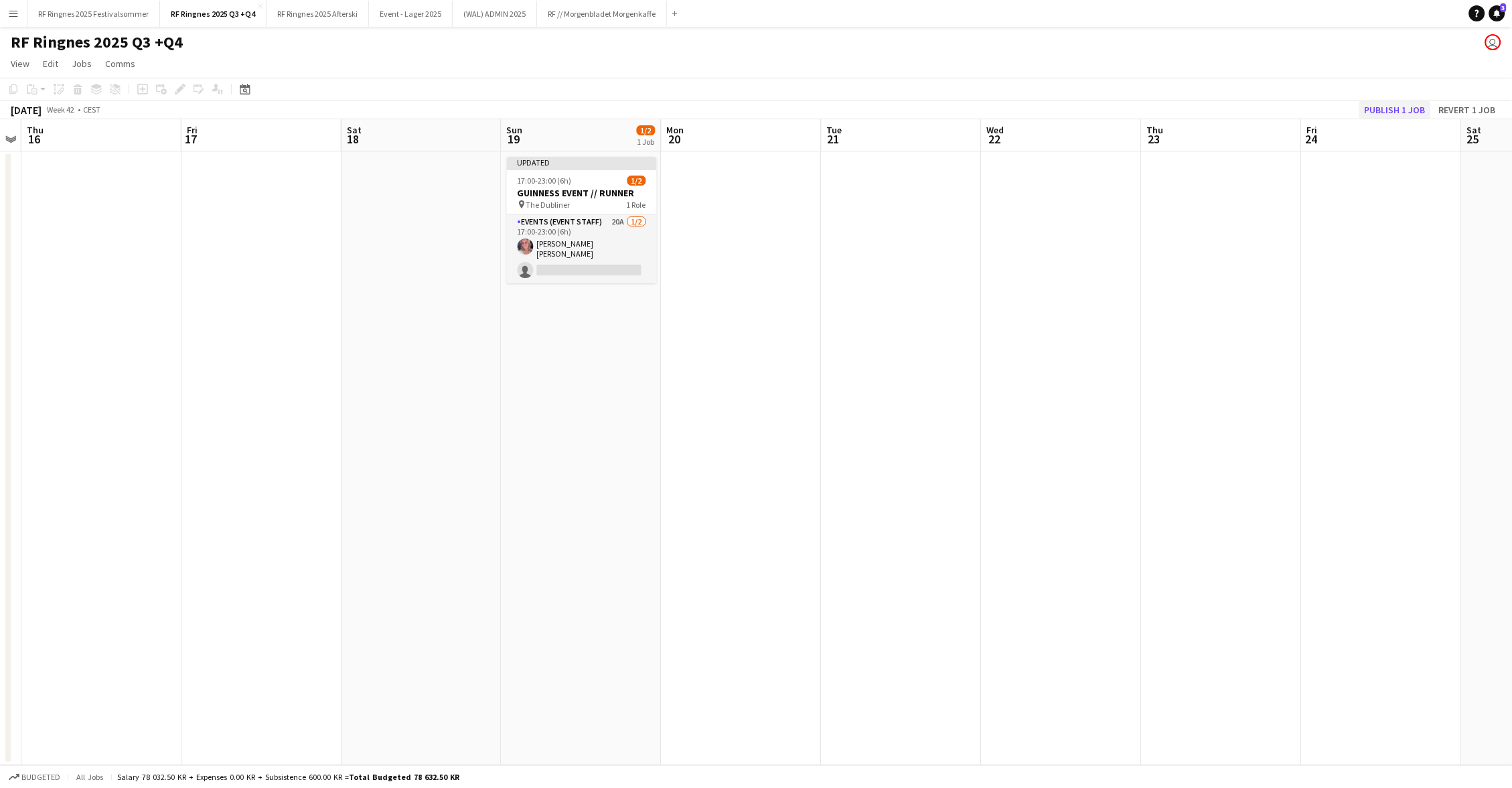
click at [1386, 103] on button "Publish 1 job" at bounding box center [1395, 110] width 72 height 17
click at [444, 5] on app-icon "Close" at bounding box center [447, 6] width 5 height 5
click at [446, 5] on app-icon "Close" at bounding box center [447, 6] width 5 height 5
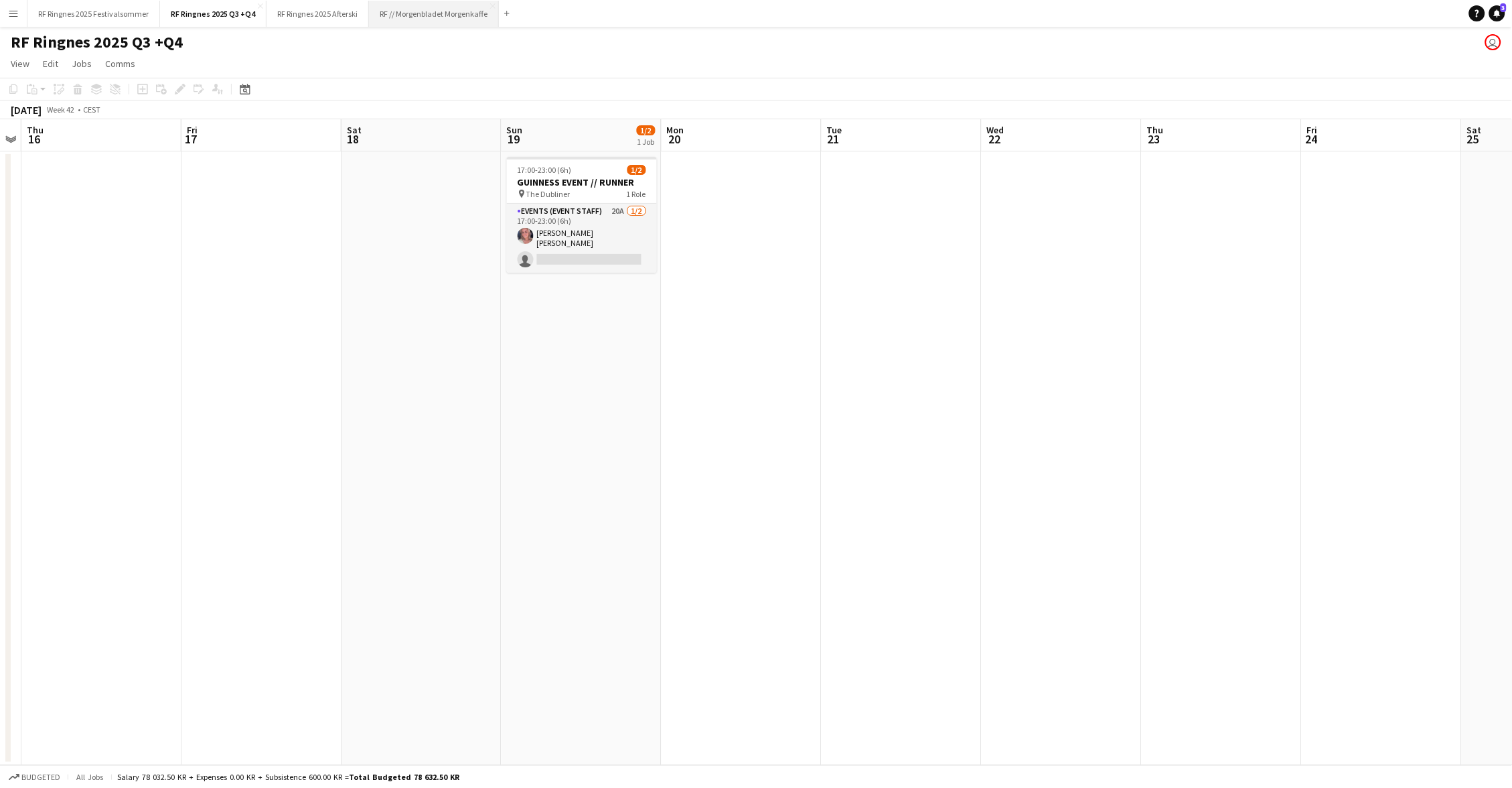
click at [493, 4] on button "RF // Morgenbladet Morgenkaffe Close" at bounding box center [434, 14] width 130 height 26
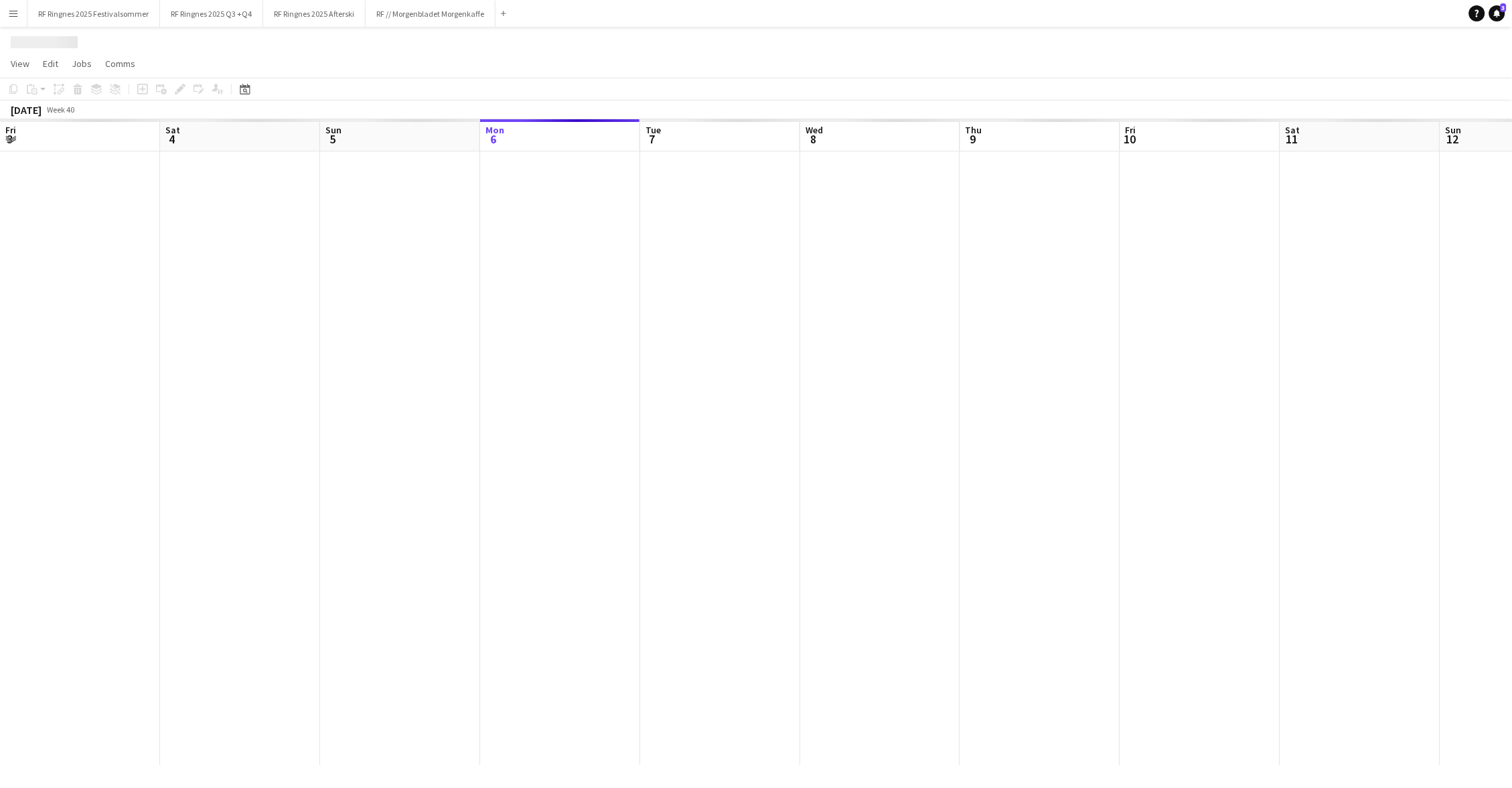
scroll to position [0, 319]
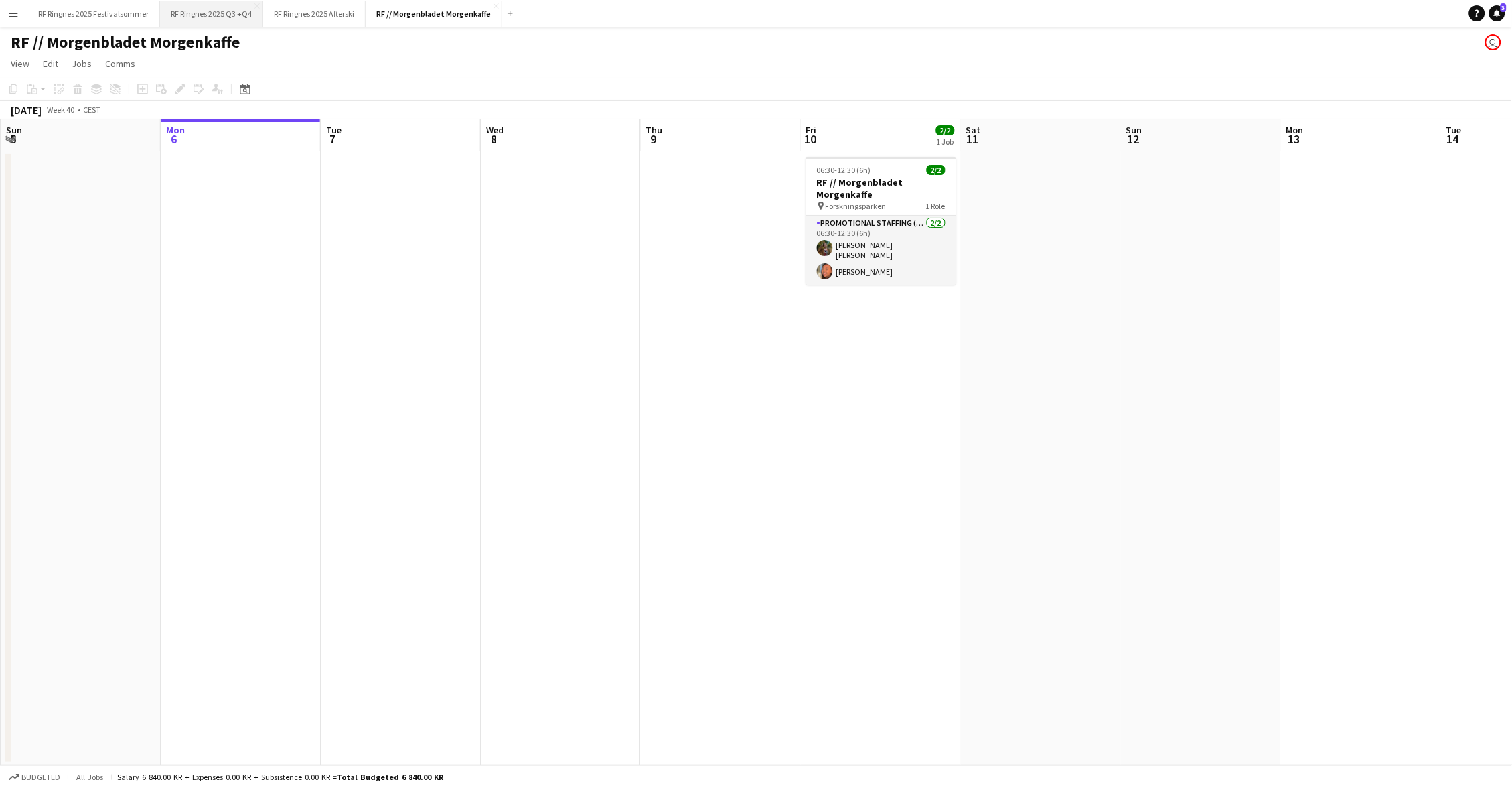
click at [220, 5] on button "RF Ringnes 2025 Q3 +Q4 Close" at bounding box center [211, 14] width 103 height 26
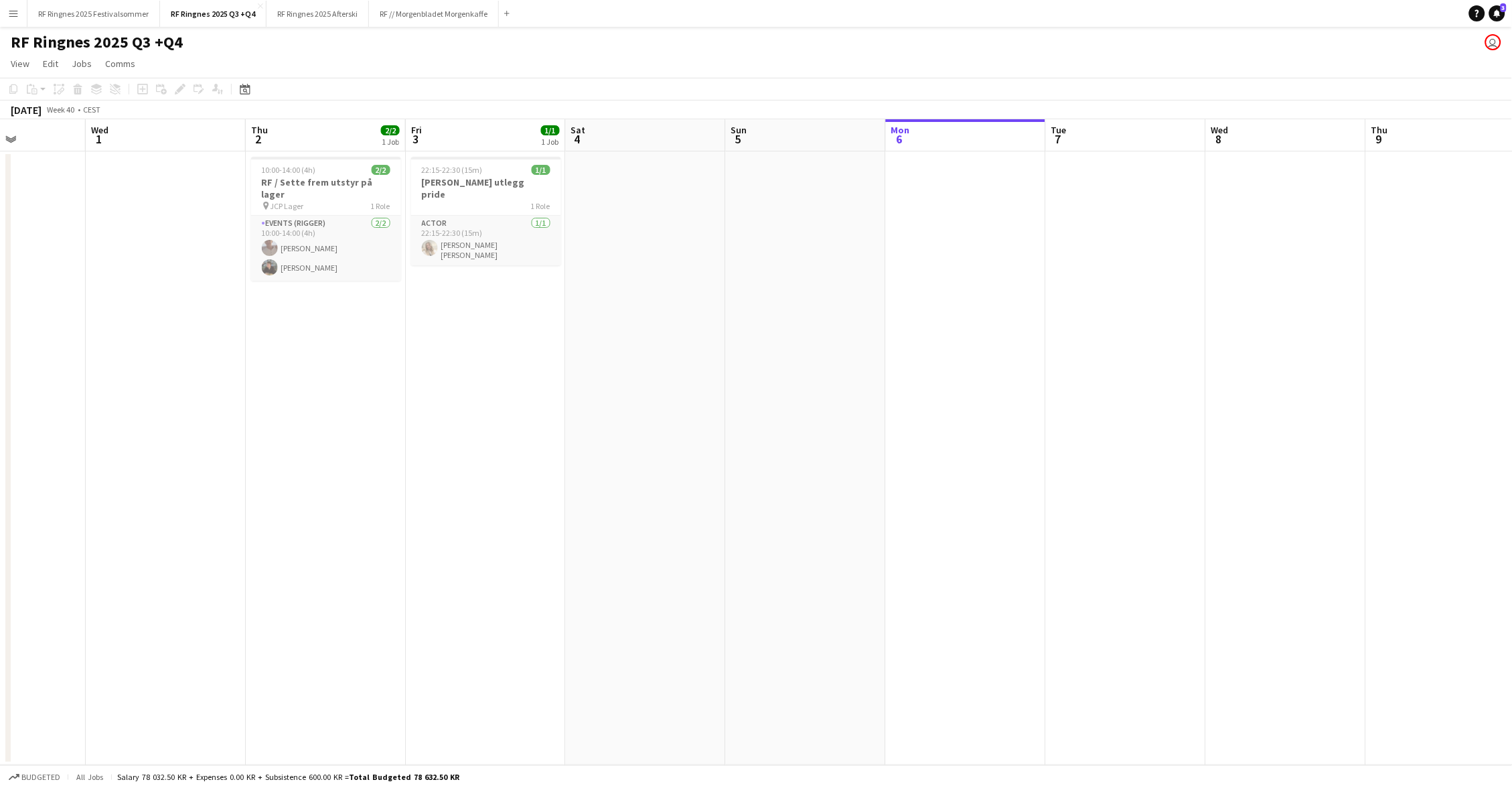
scroll to position [0, 394]
click at [363, 177] on h3 "RF / Sette frem utstyr på lager" at bounding box center [326, 189] width 150 height 24
click at [311, 178] on h3 "RF / Sette frem utstyr på lager" at bounding box center [327, 190] width 147 height 24
click at [311, 177] on h3 "RF / Sette frem utstyr på lager" at bounding box center [326, 189] width 150 height 24
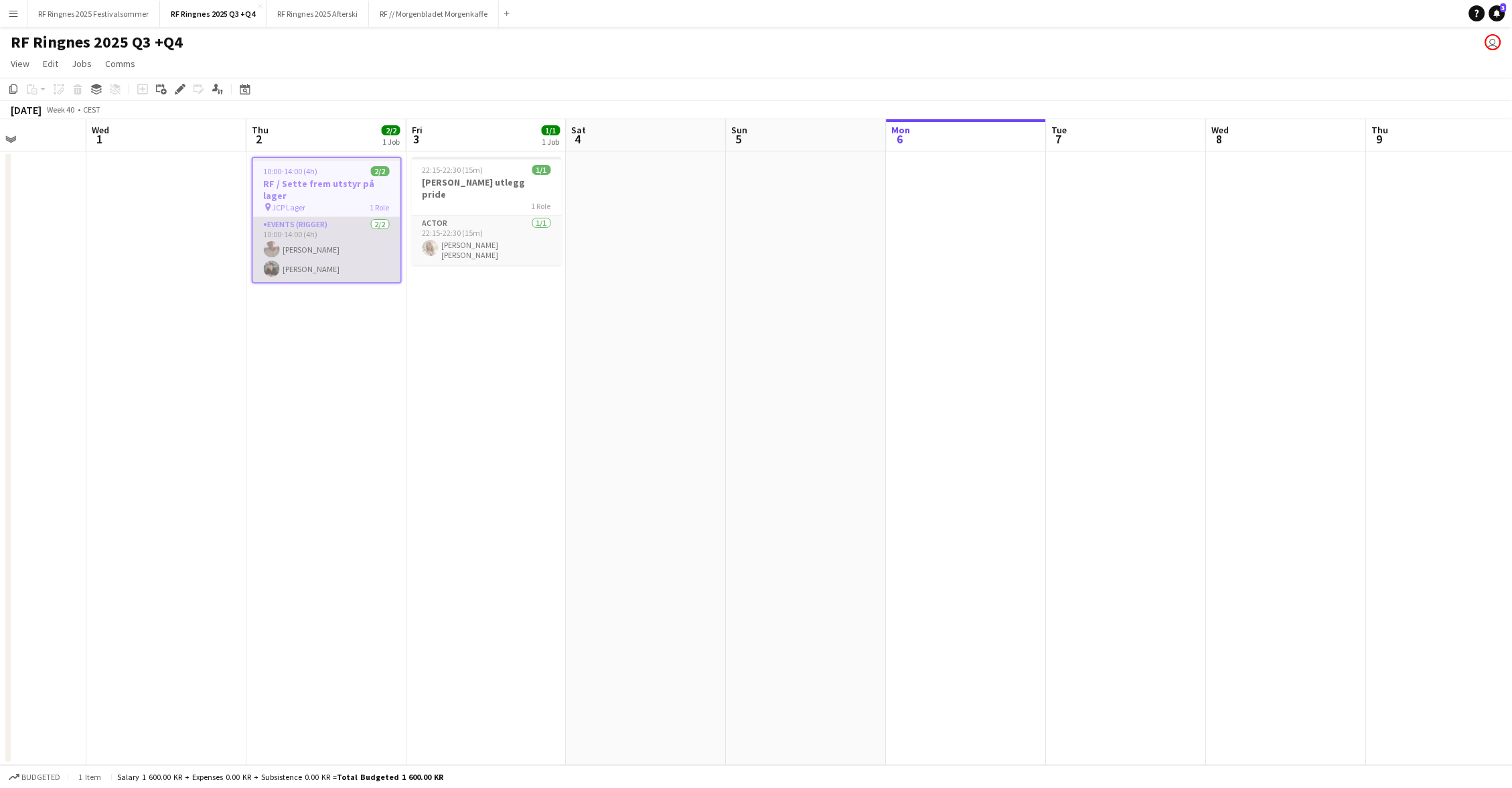
click at [306, 234] on app-card-role "Events (Rigger) [DATE] 10:00-14:00 (4h) [PERSON_NAME] [PERSON_NAME]" at bounding box center [327, 249] width 147 height 65
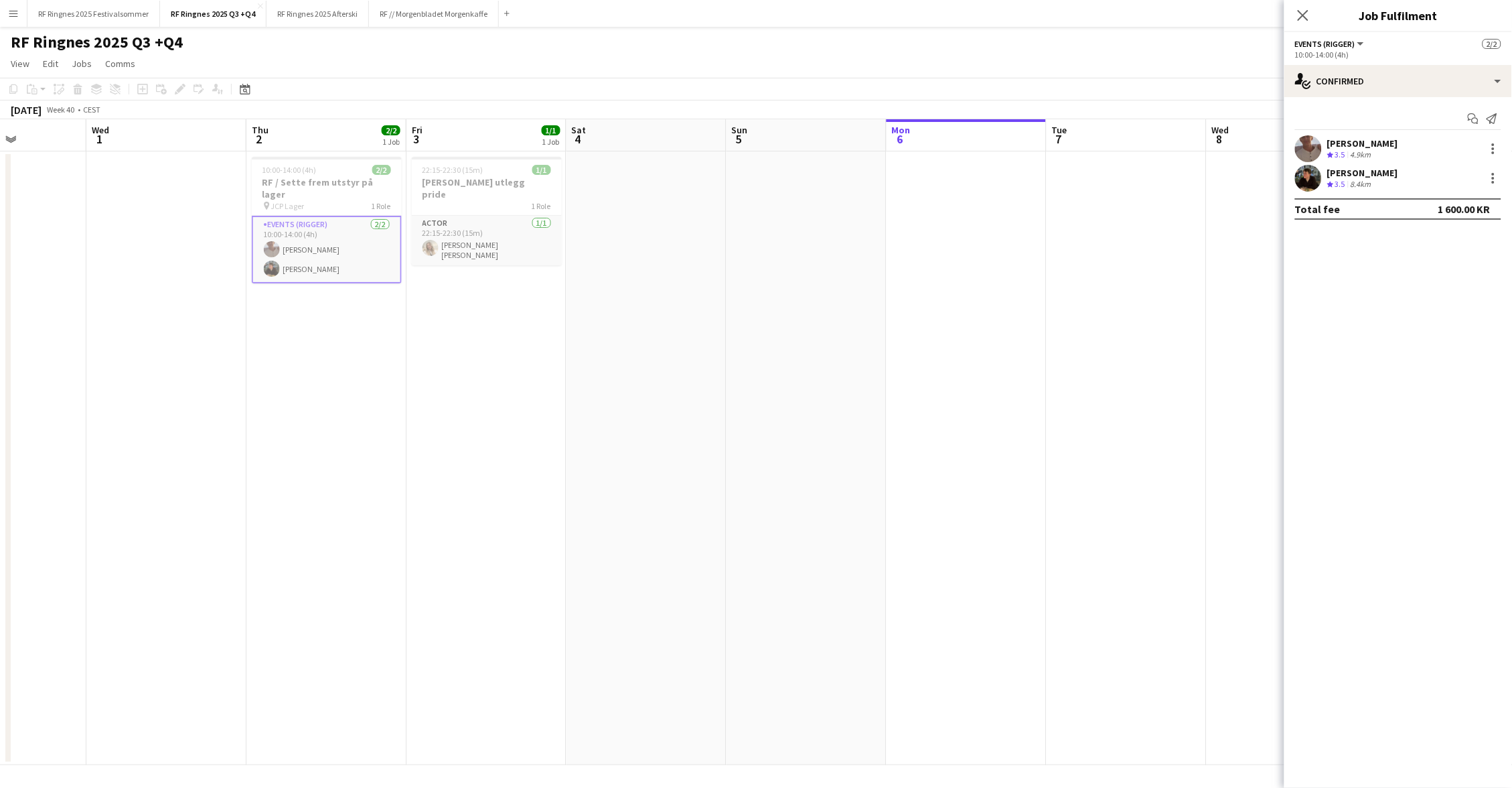
click at [1305, 178] on app-user-avatar at bounding box center [1309, 178] width 27 height 27
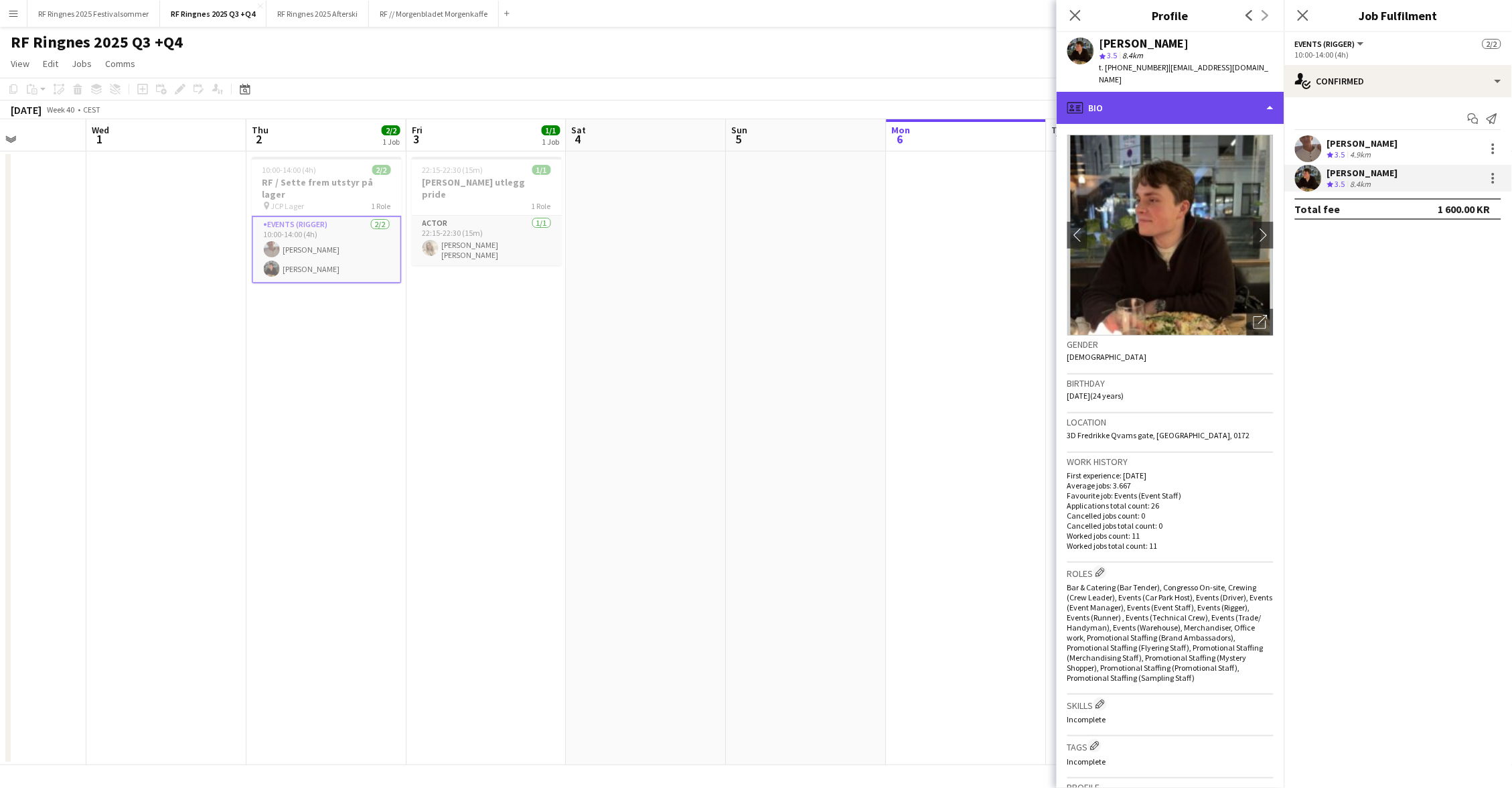
click at [1227, 104] on div "profile Bio" at bounding box center [1170, 107] width 228 height 32
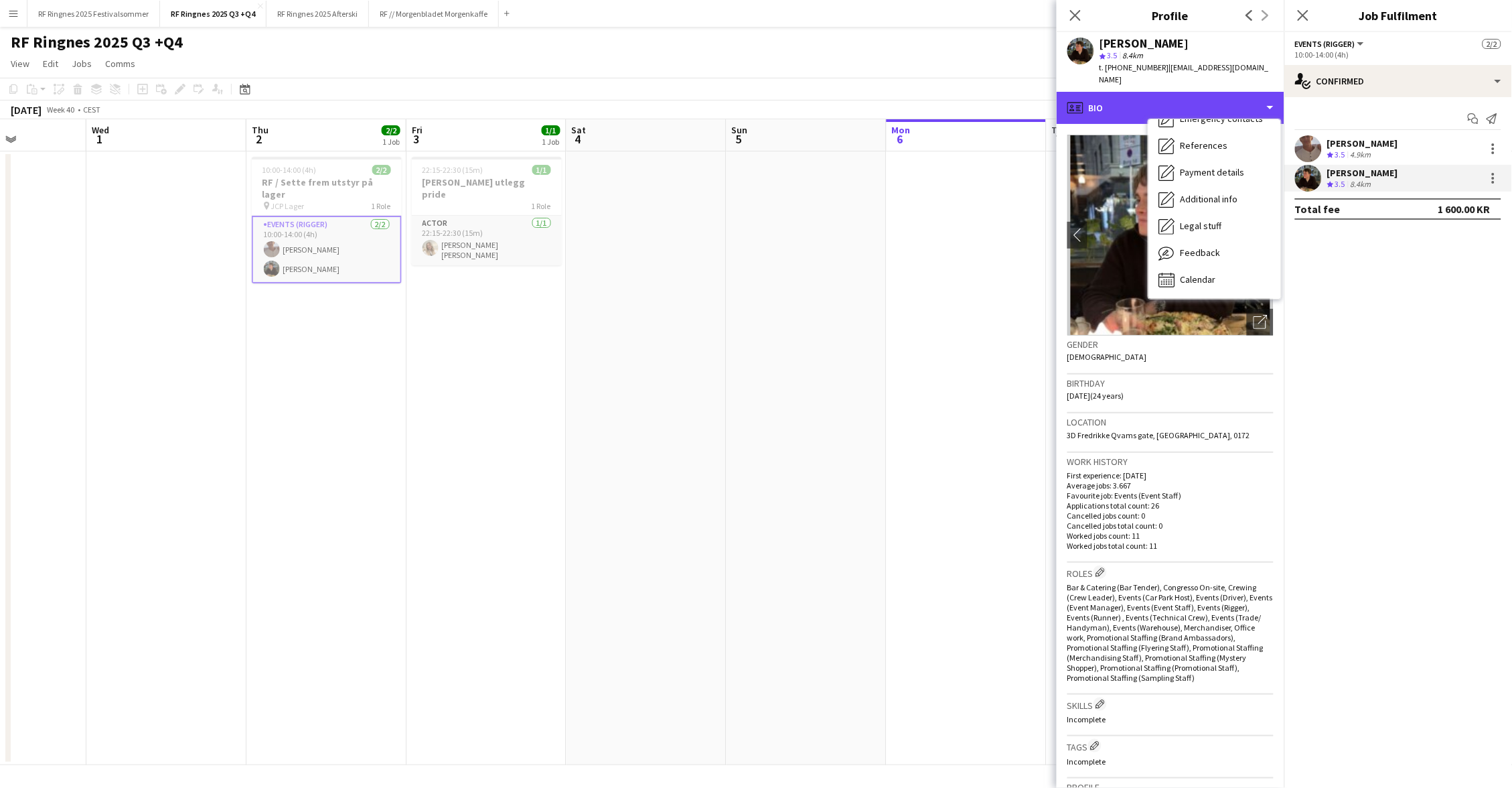
scroll to position [126, 0]
click at [1240, 42] on div "[PERSON_NAME]" at bounding box center [1187, 43] width 174 height 12
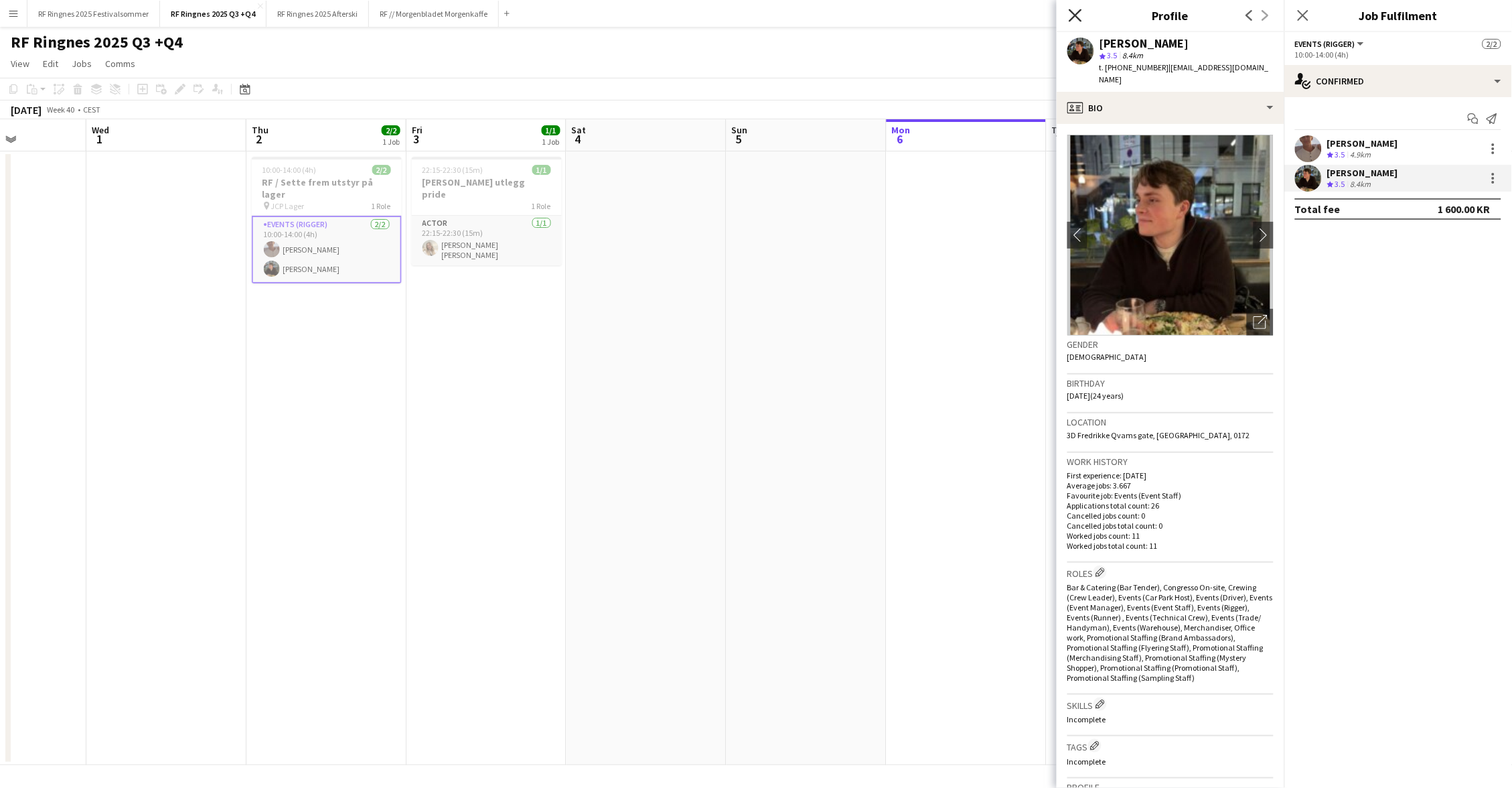
click at [1077, 16] on icon at bounding box center [1075, 15] width 13 height 13
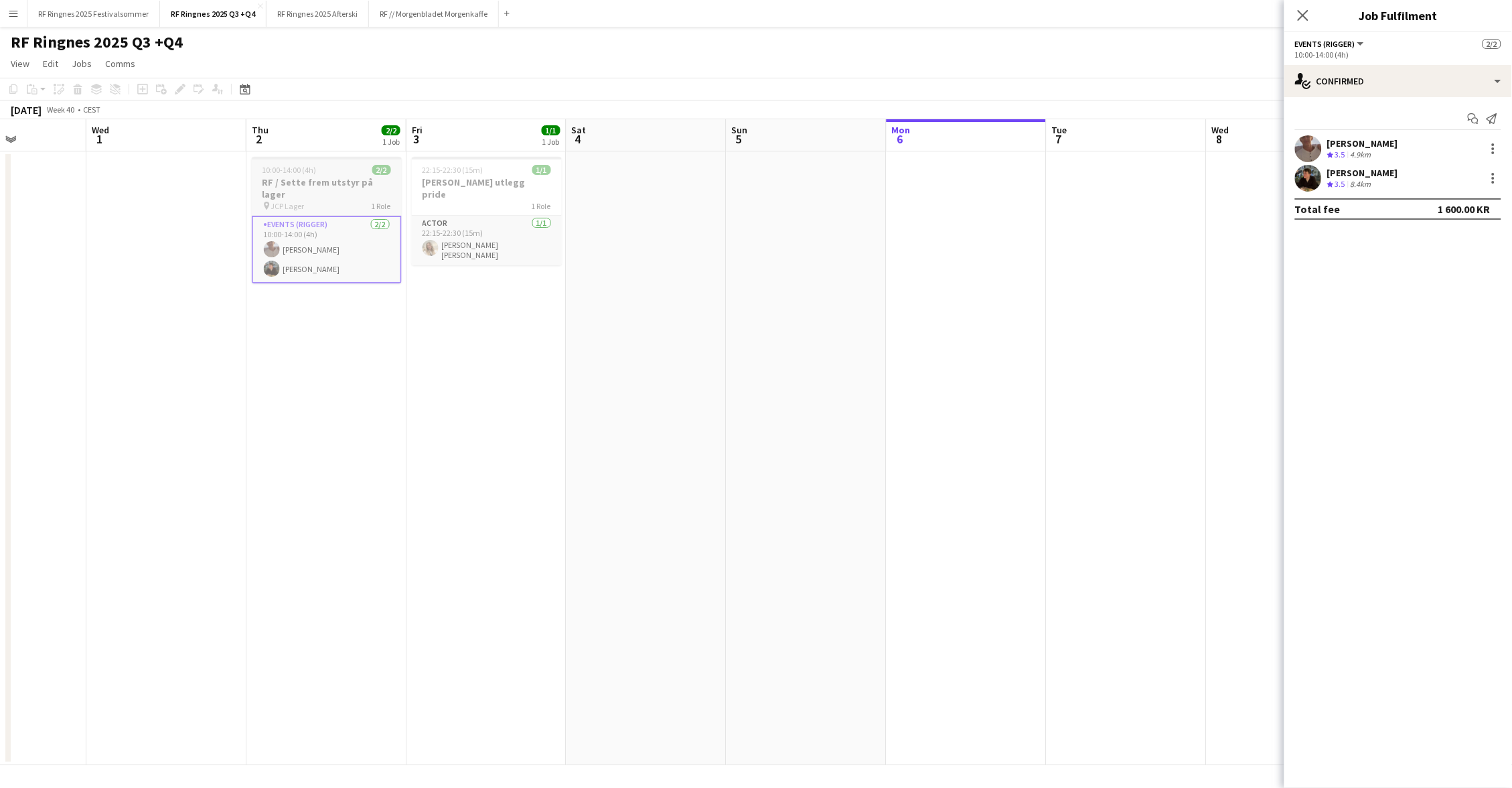
click at [373, 185] on h3 "RF / Sette frem utstyr på lager" at bounding box center [326, 189] width 150 height 24
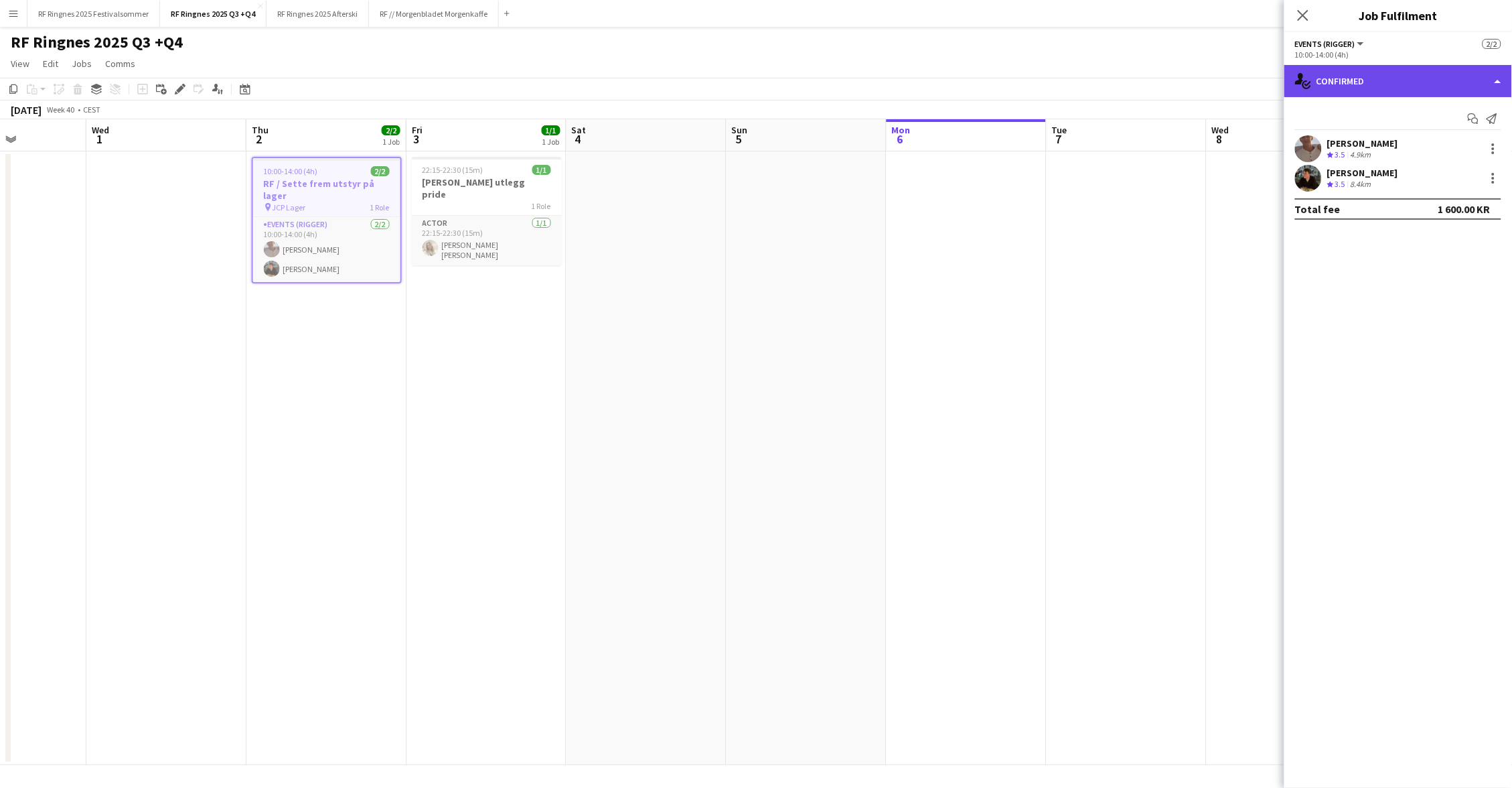
click at [1329, 70] on div "single-neutral-actions-check-2 Confirmed" at bounding box center [1398, 81] width 228 height 32
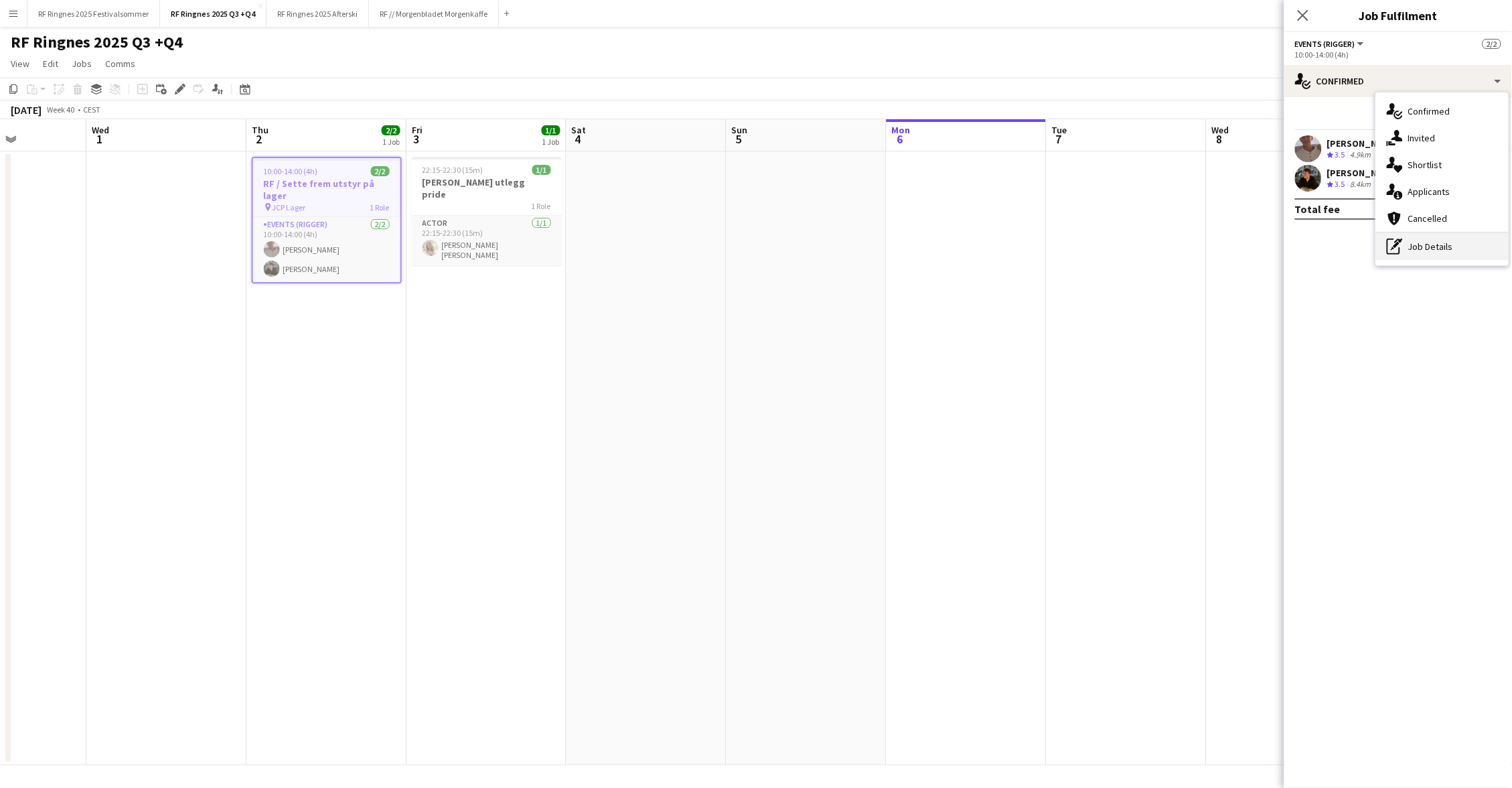
click at [1403, 256] on div "pen-write Job Details" at bounding box center [1442, 246] width 132 height 27
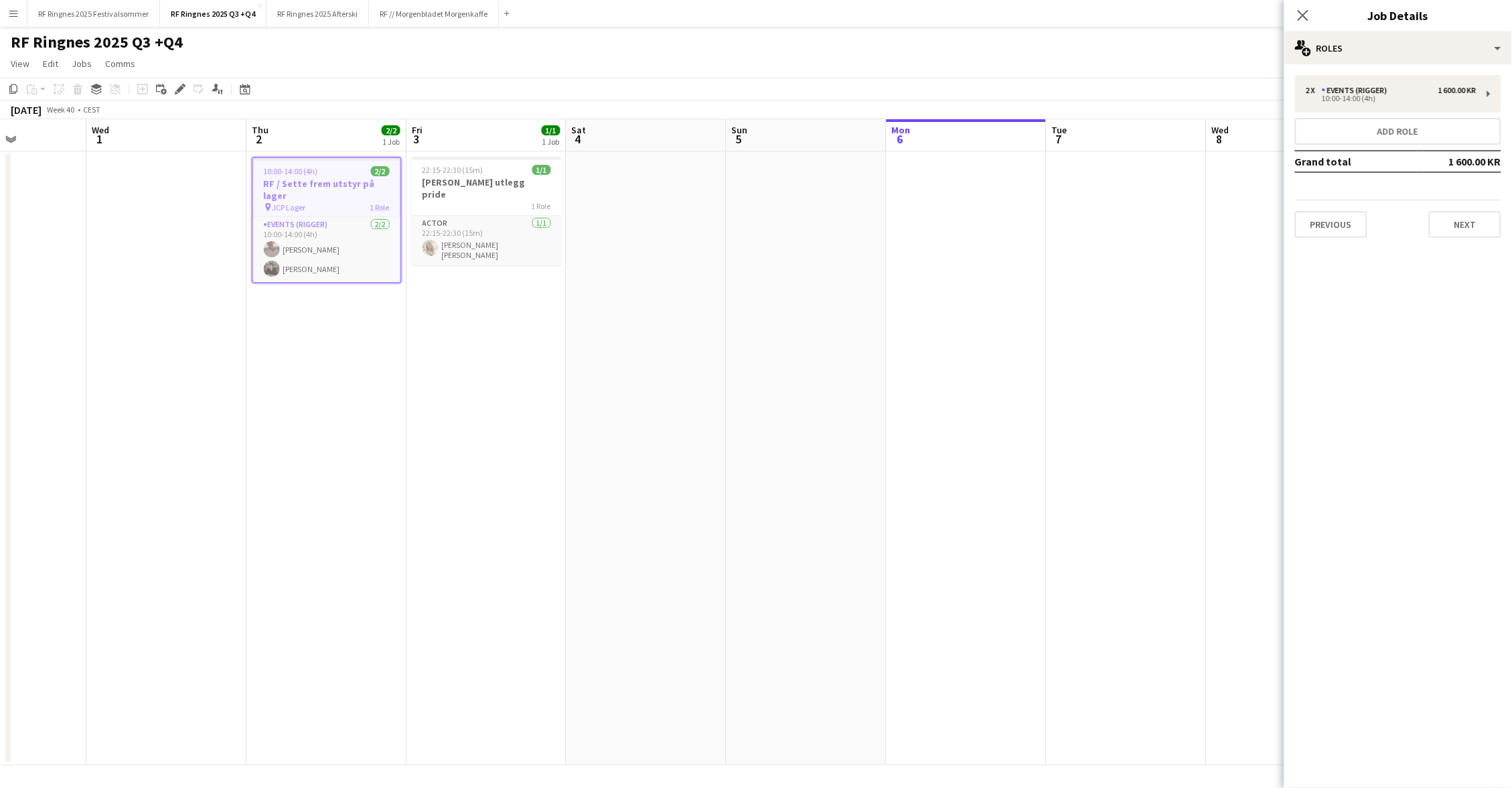
click at [1459, 236] on div "2 x Events (Rigger) 1 600.00 KR 10:00-14:00 (4h) Add role Grand total 1 600.00 …" at bounding box center [1398, 156] width 228 height 184
click at [1462, 229] on button "Next" at bounding box center [1466, 224] width 73 height 27
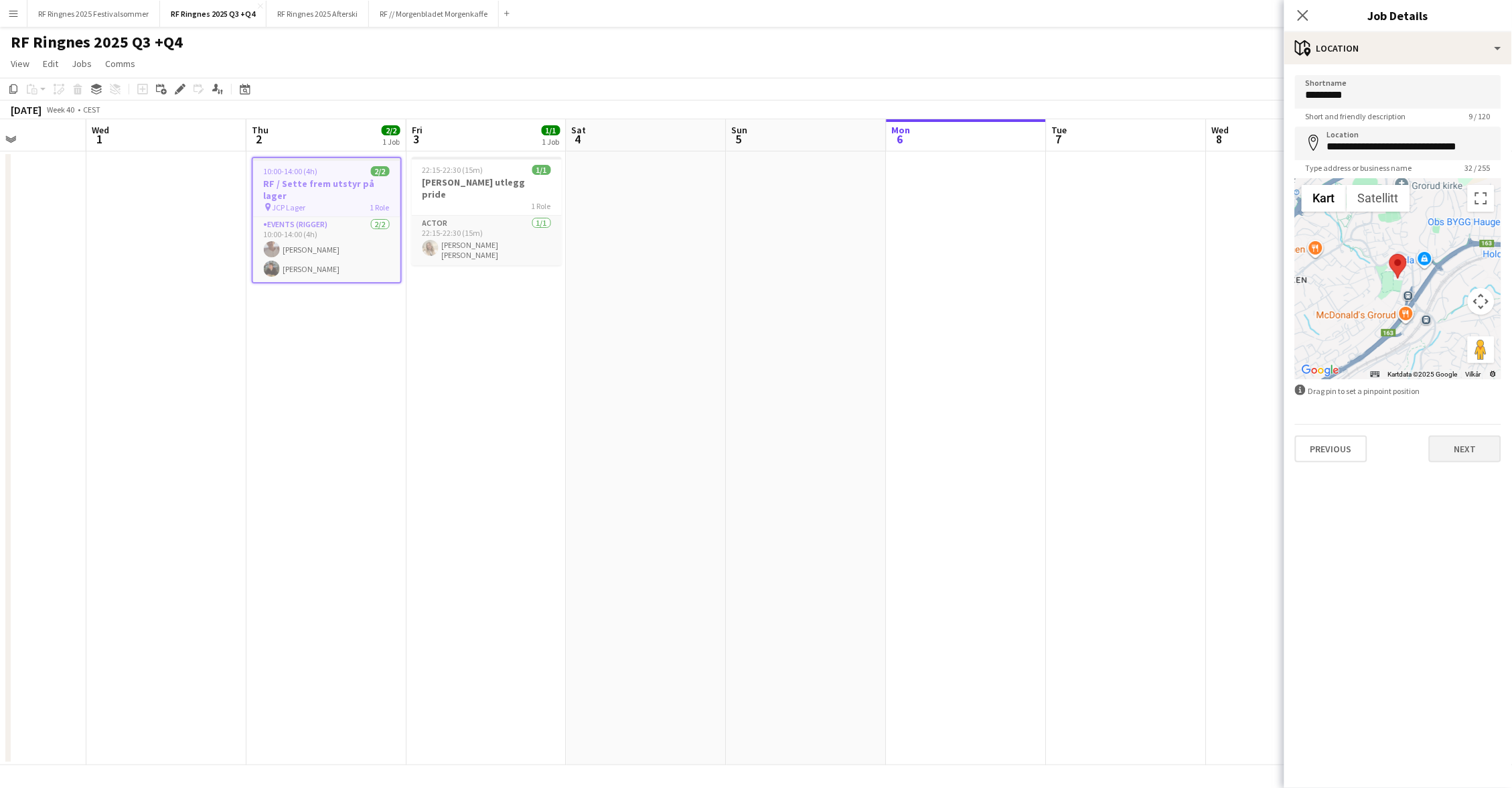
click at [1462, 443] on button "Next" at bounding box center [1466, 449] width 73 height 27
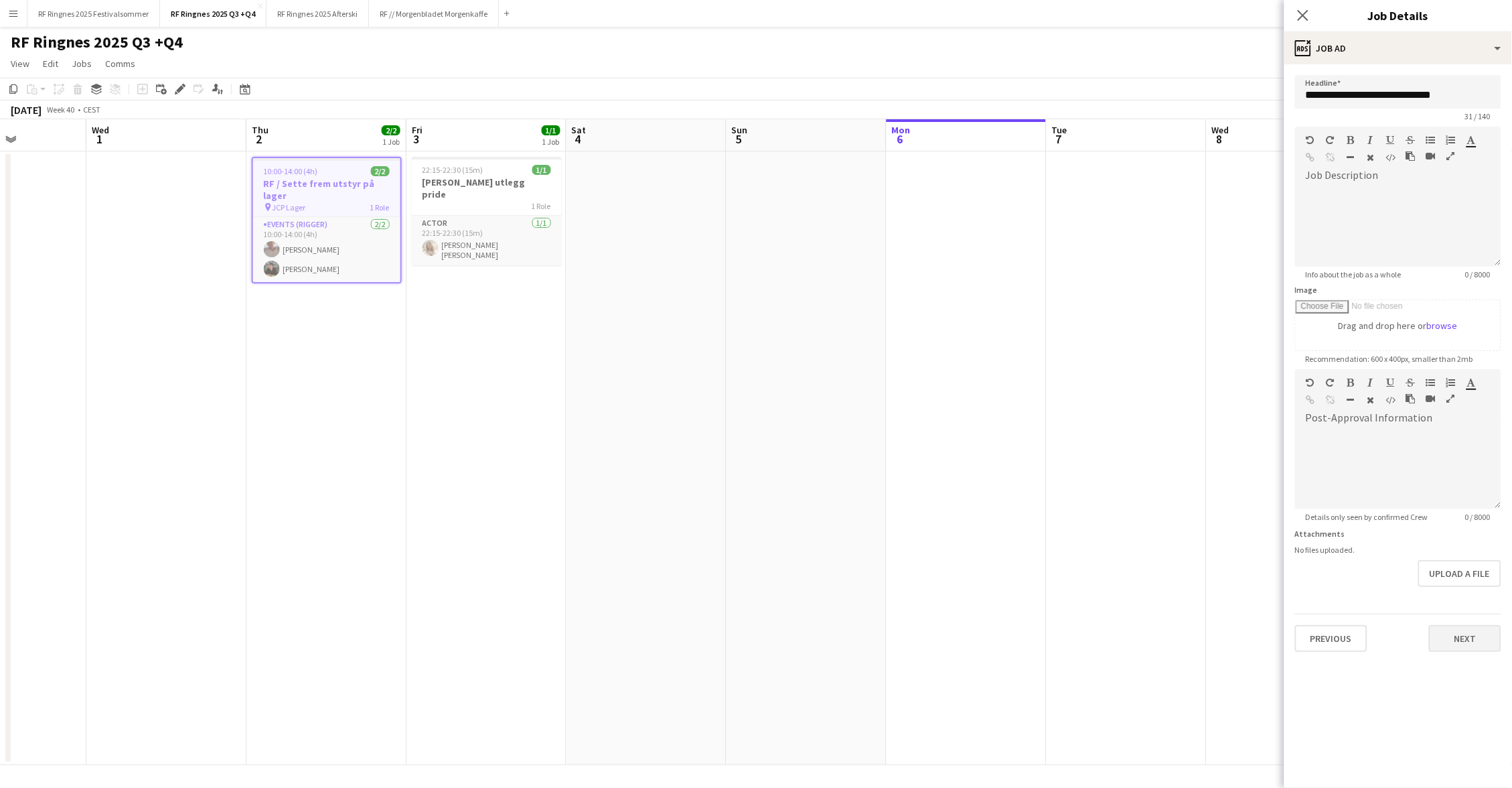
click at [1458, 636] on button "Next" at bounding box center [1466, 638] width 73 height 27
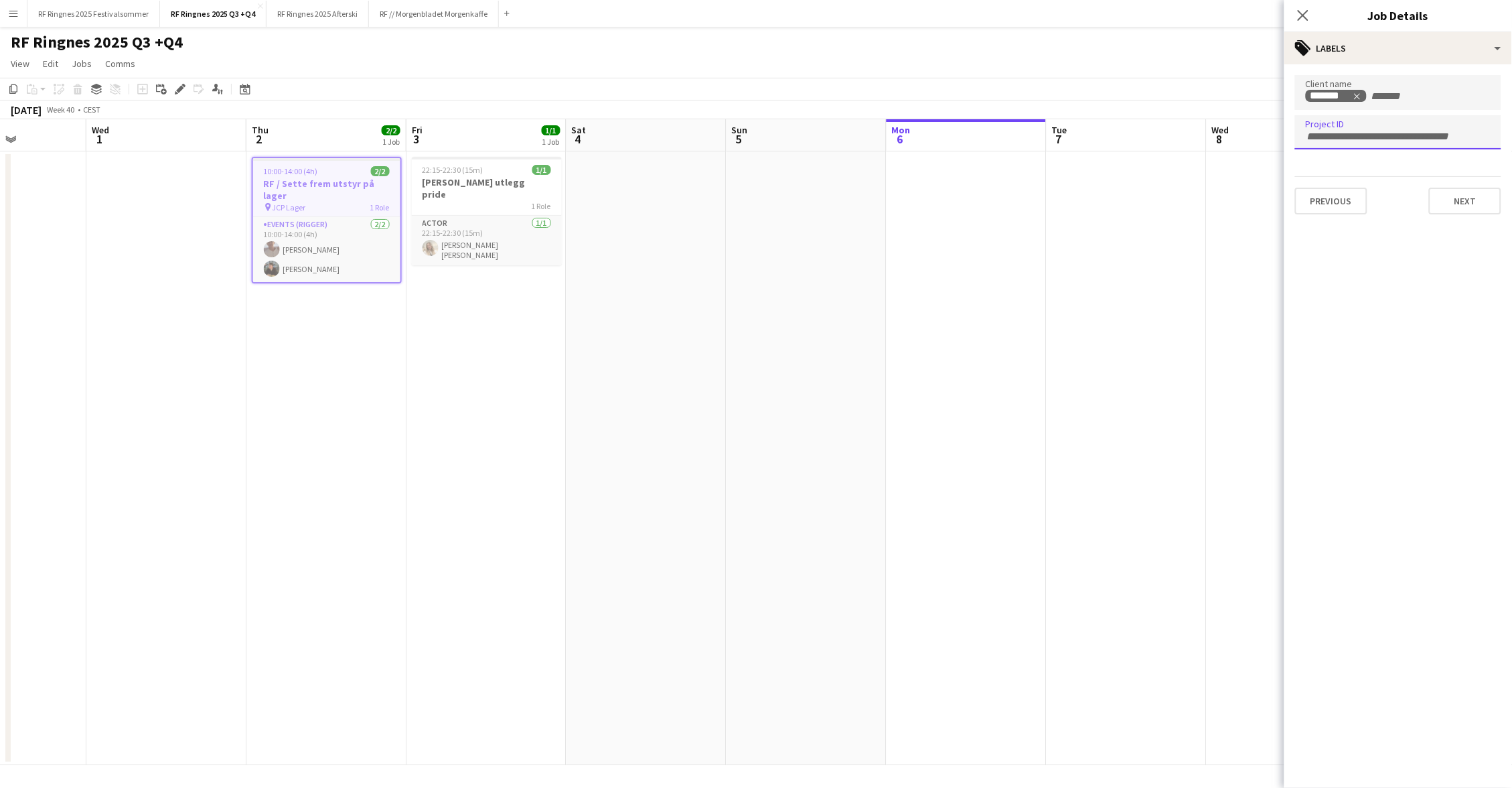
click at [1377, 145] on div at bounding box center [1399, 132] width 206 height 34
paste input "******"
type input "******"
click at [1472, 197] on button "Next" at bounding box center [1466, 201] width 73 height 27
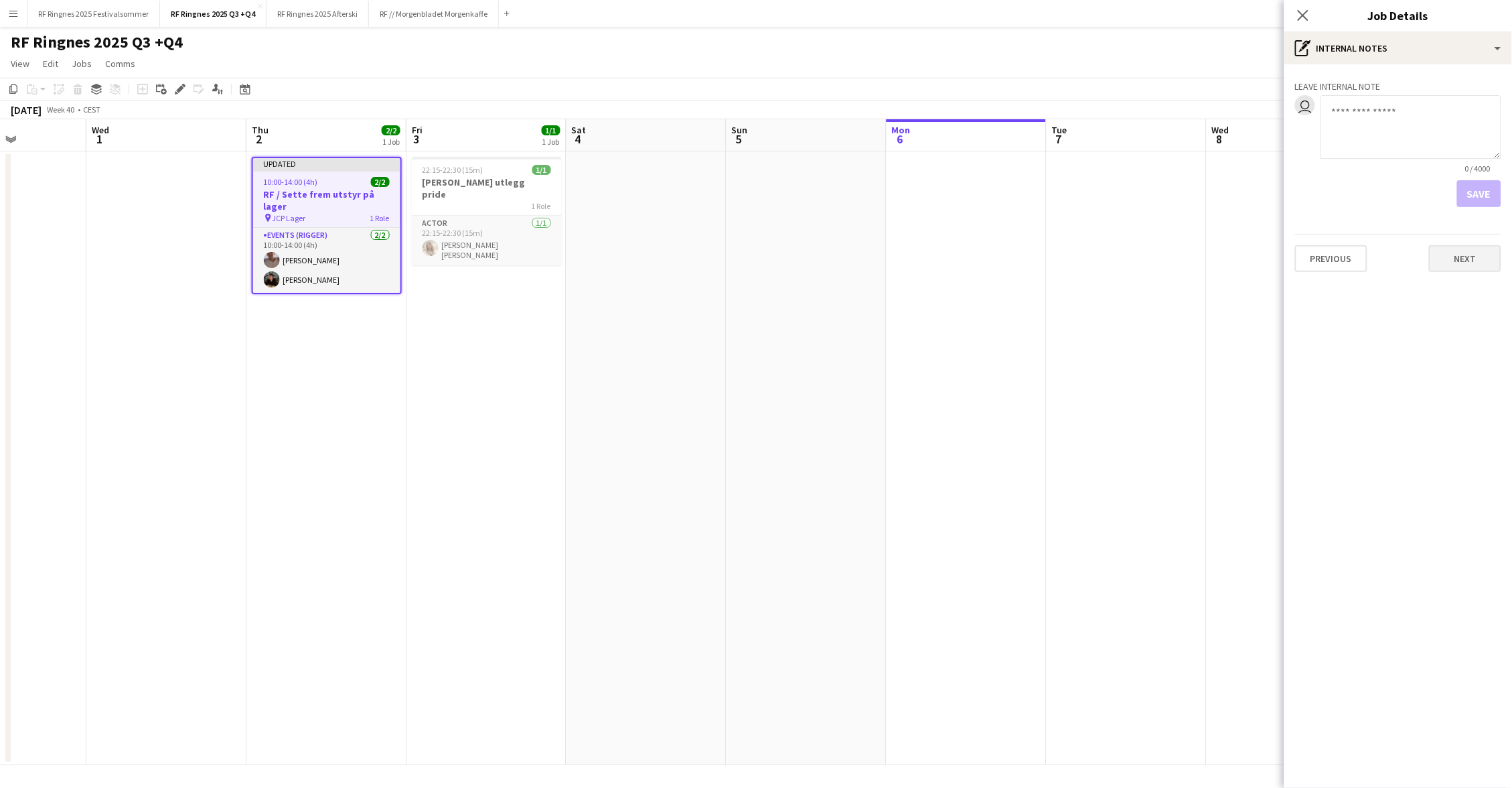
click at [1485, 265] on button "Next" at bounding box center [1466, 258] width 73 height 27
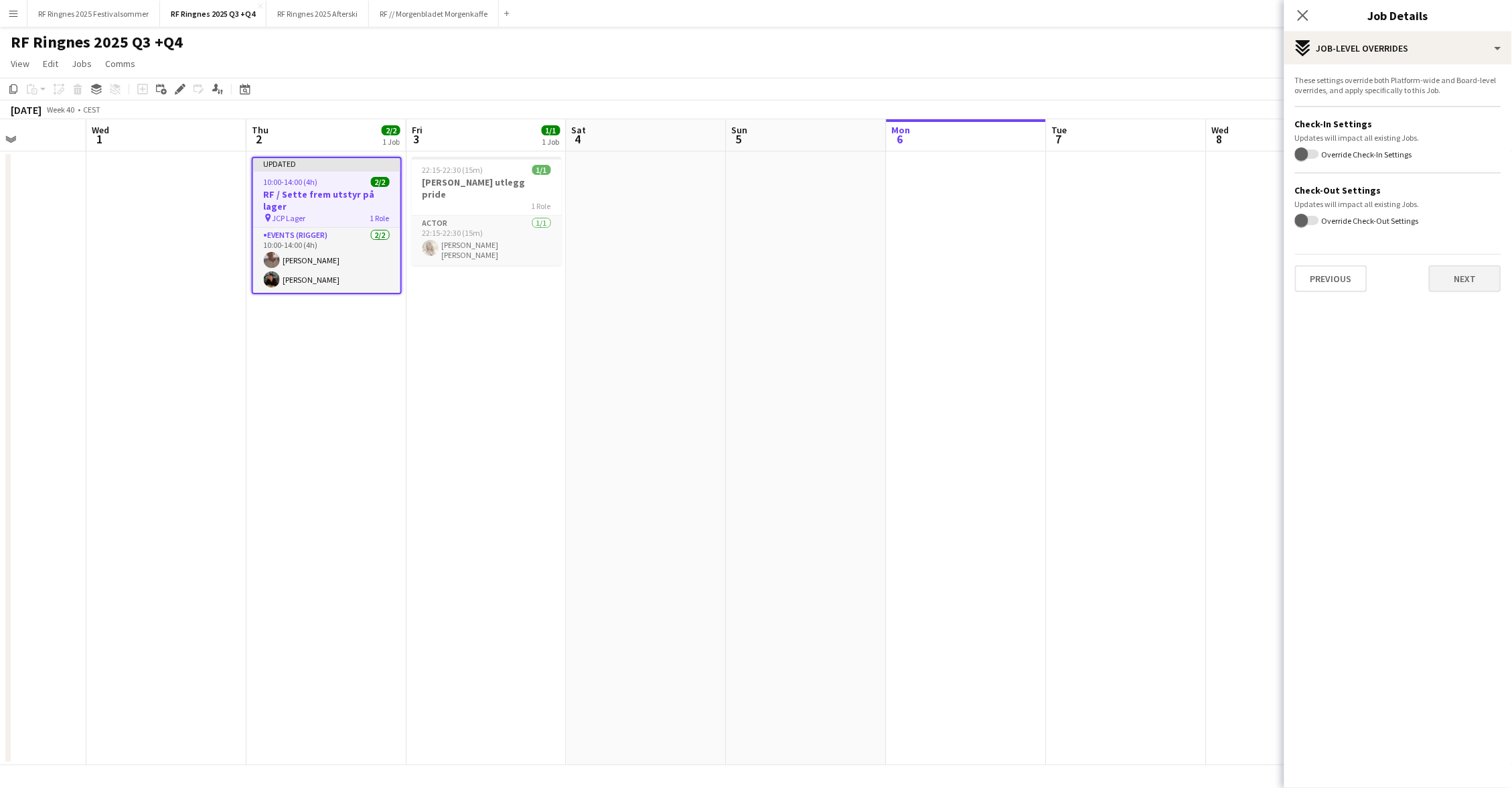
click at [1478, 282] on button "Next" at bounding box center [1466, 278] width 73 height 27
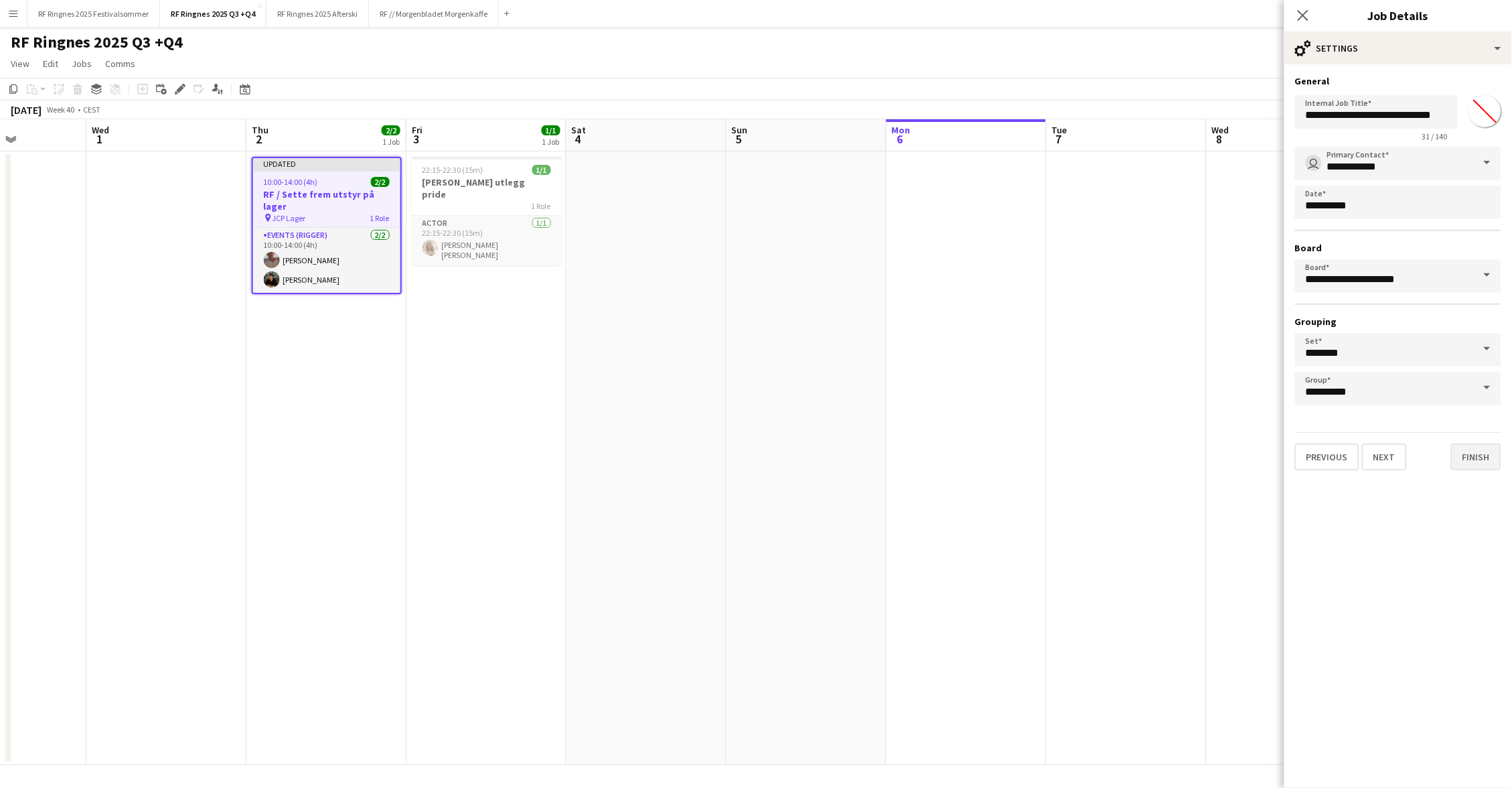
click at [1485, 453] on button "Finish" at bounding box center [1477, 456] width 50 height 27
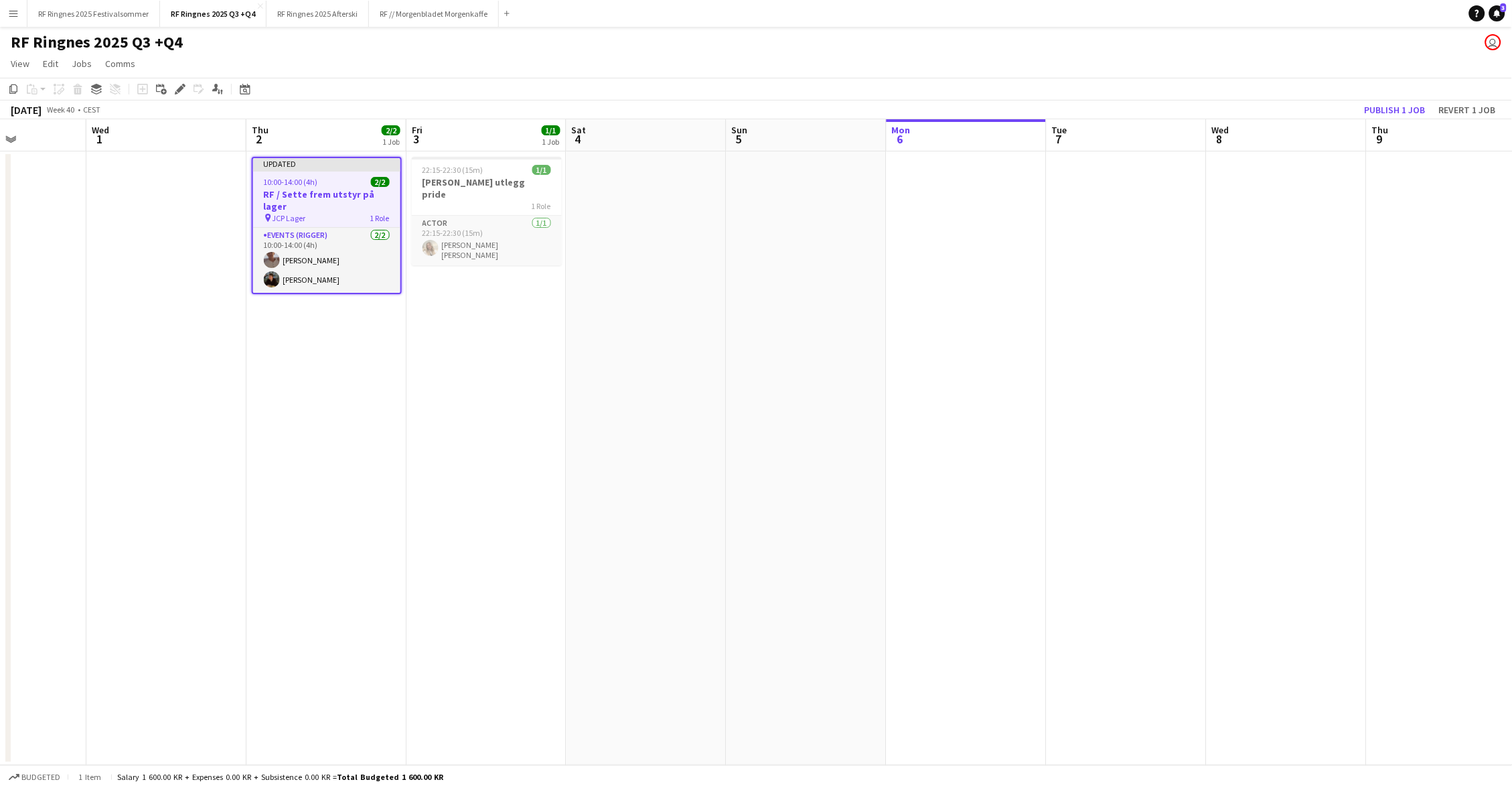
click at [1240, 117] on div "[DATE] Week 40 • CEST Publish 1 job Revert 1 job" at bounding box center [756, 110] width 1512 height 19
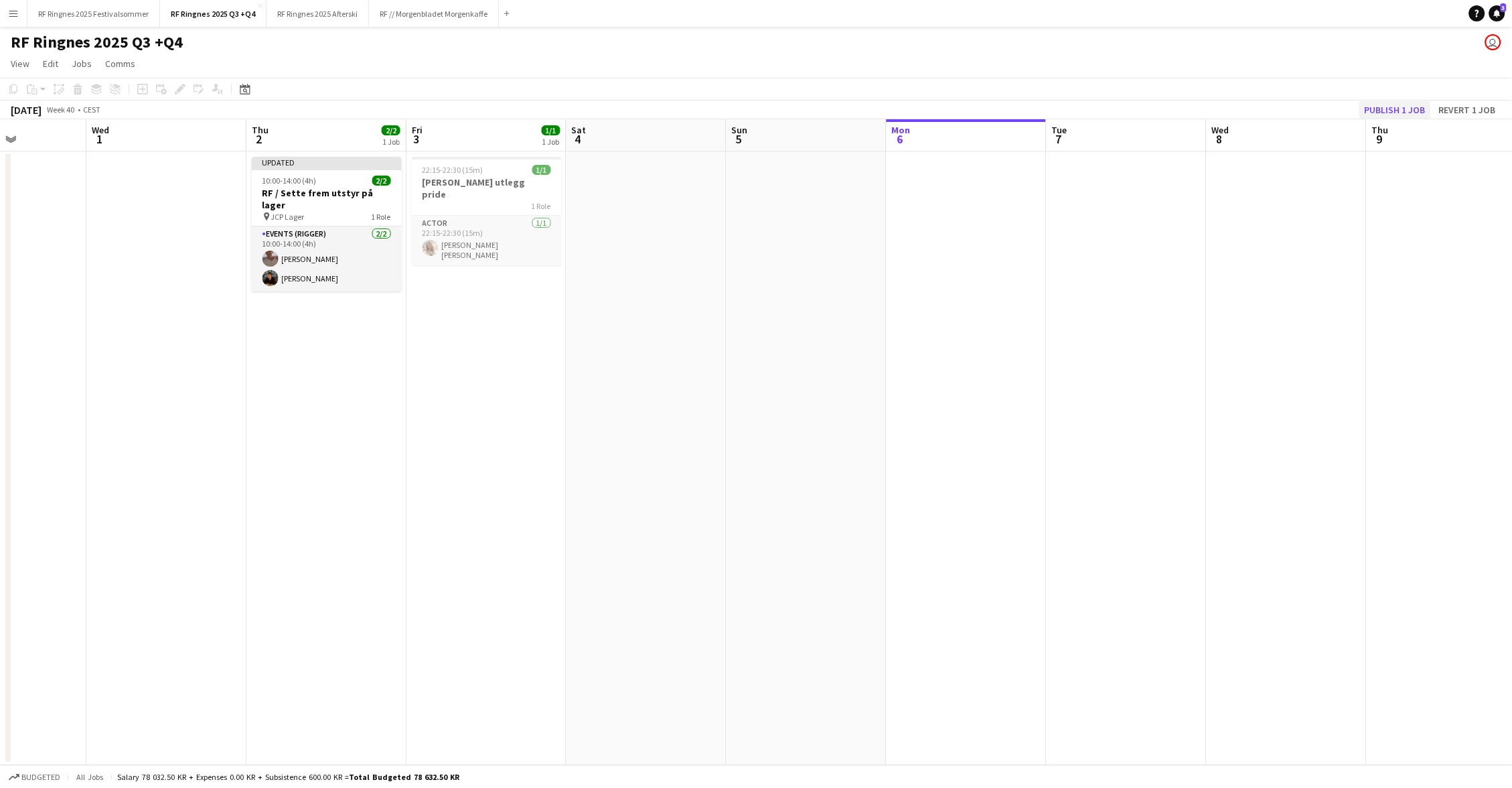
click at [1373, 108] on button "Publish 1 job" at bounding box center [1395, 110] width 72 height 17
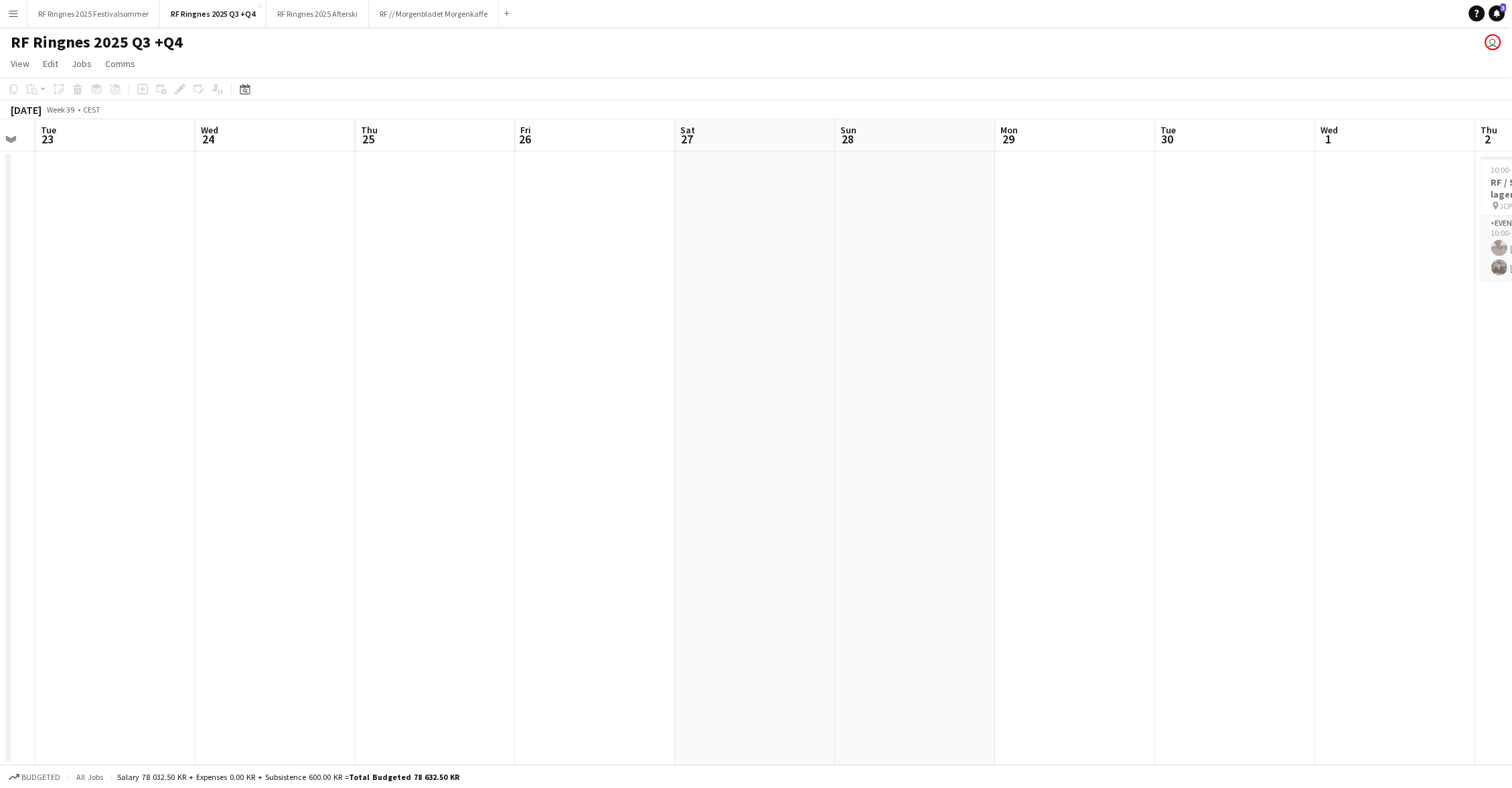
scroll to position [0, 428]
click at [258, 3] on app-icon "Close" at bounding box center [261, 6] width 5 height 5
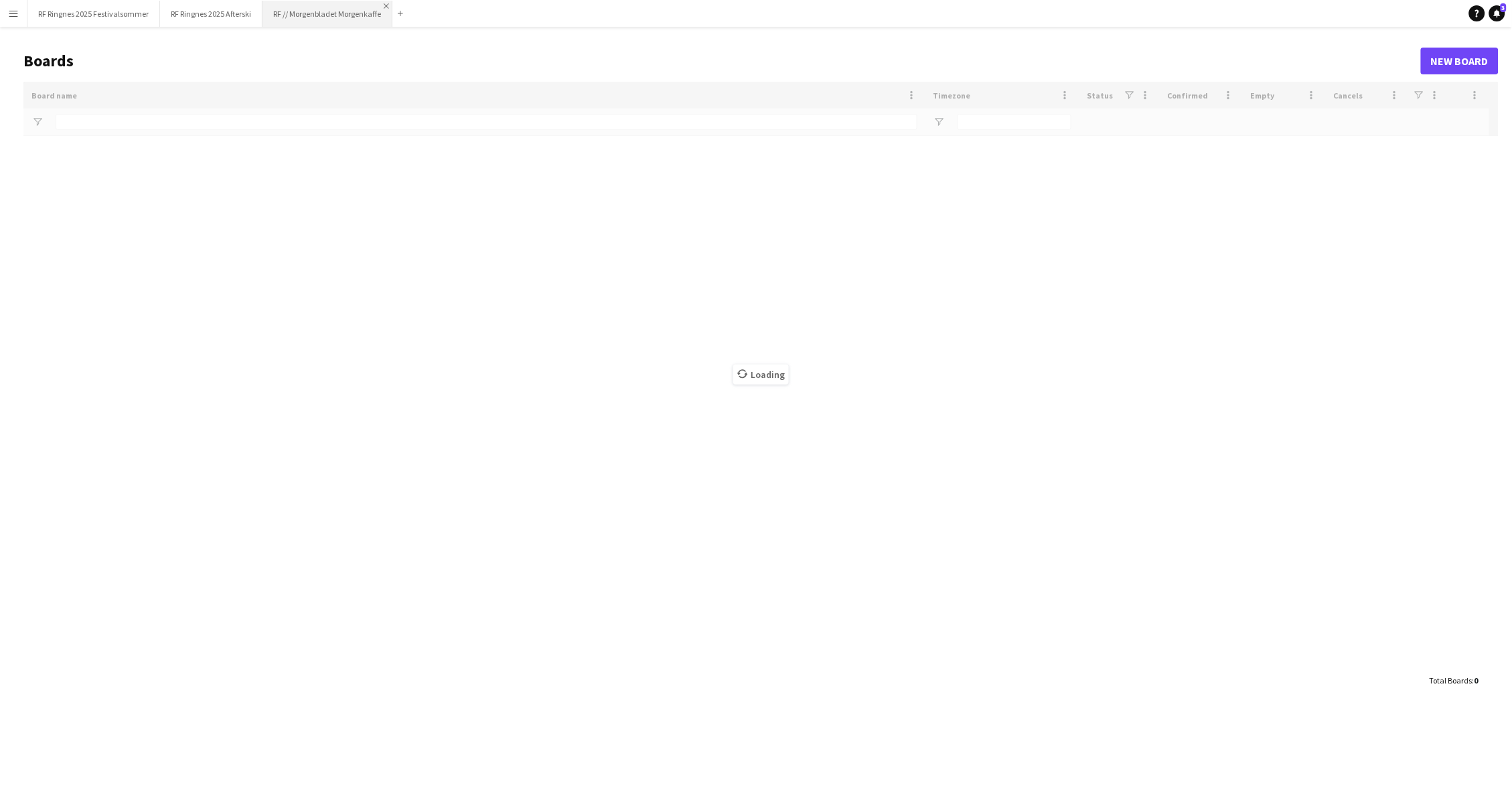
type input "*****"
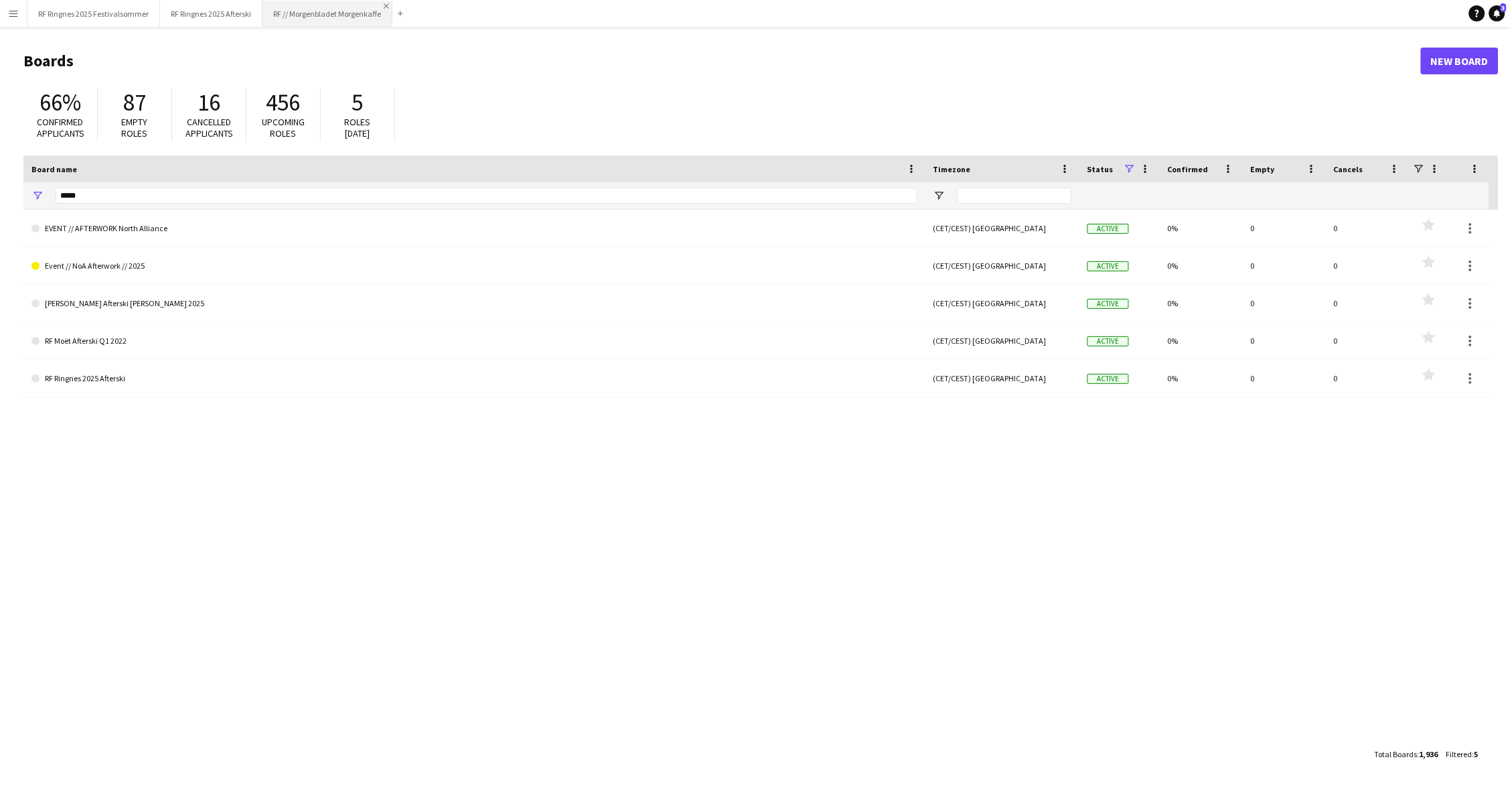
click at [385, 5] on app-icon "Close" at bounding box center [386, 6] width 5 height 5
click at [254, 7] on app-icon "Close" at bounding box center [256, 6] width 5 height 5
